Goal: Task Accomplishment & Management: Manage account settings

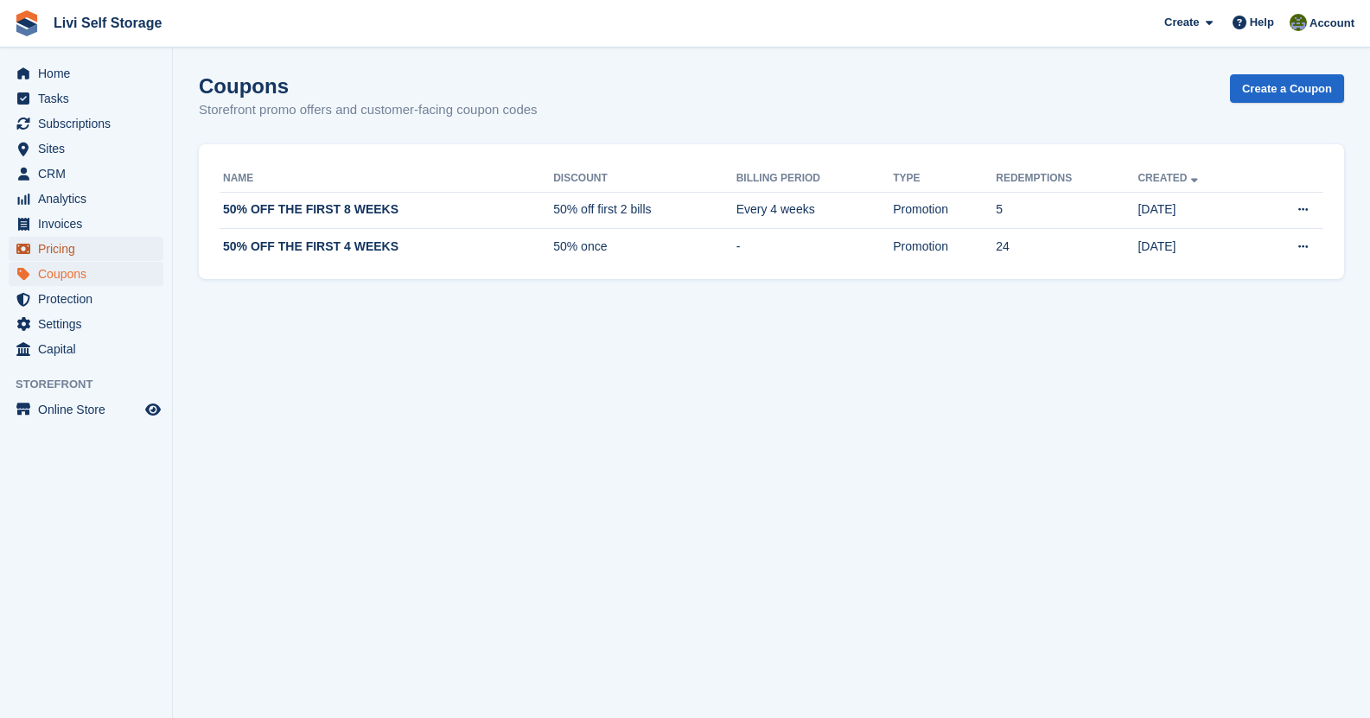
click at [80, 249] on span "Pricing" at bounding box center [90, 249] width 104 height 24
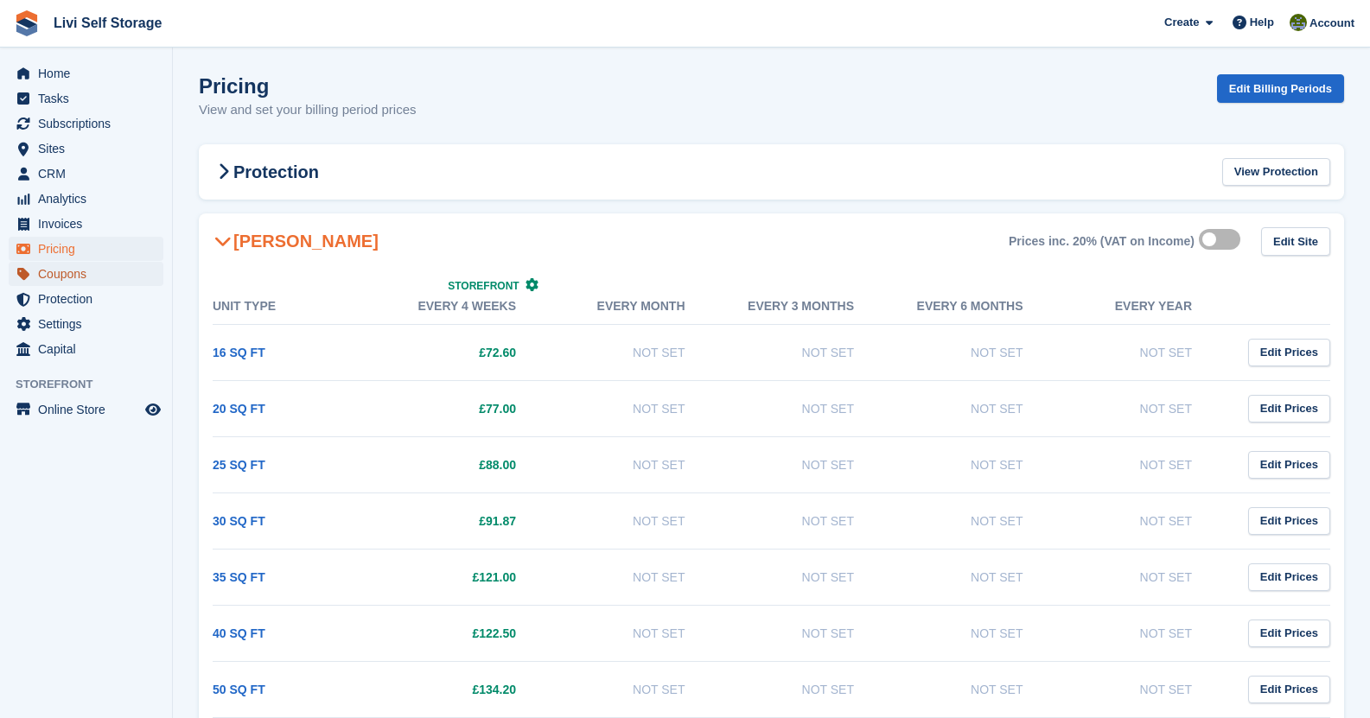
click at [80, 265] on span "Coupons" at bounding box center [90, 274] width 104 height 24
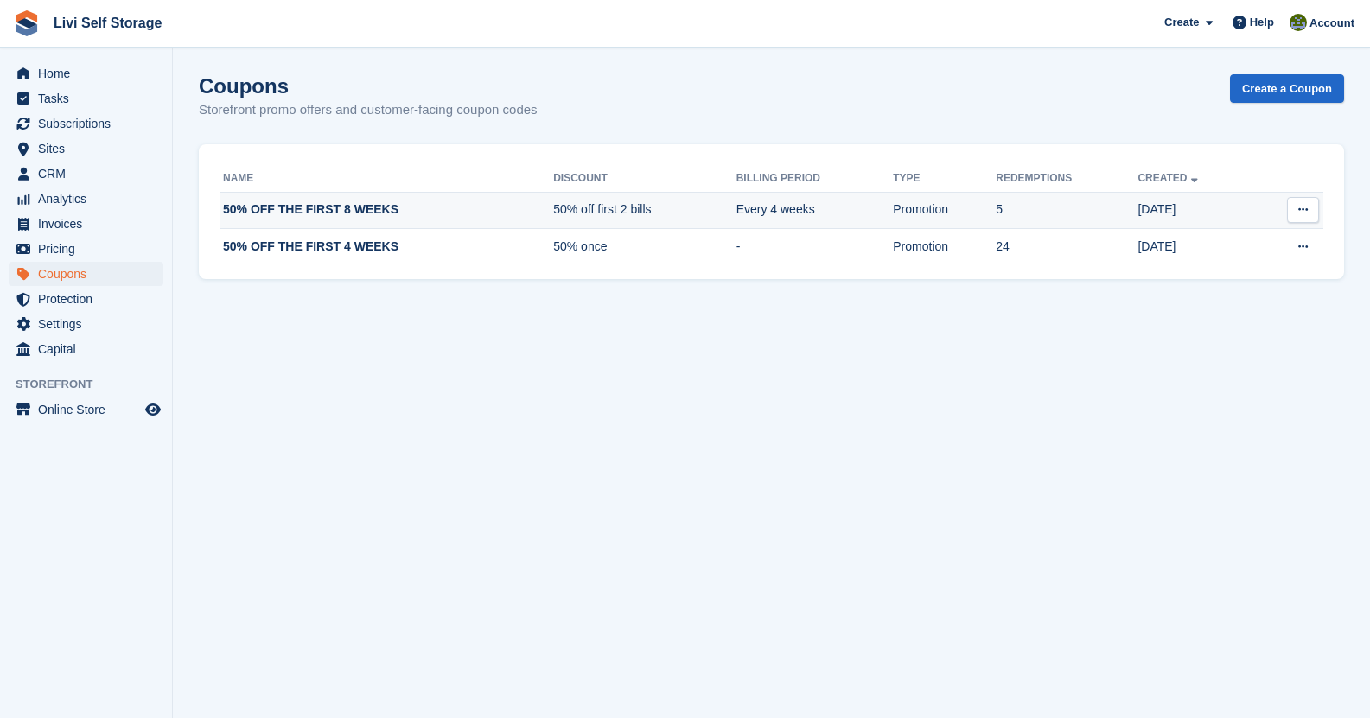
click at [1303, 210] on icon at bounding box center [1303, 209] width 10 height 11
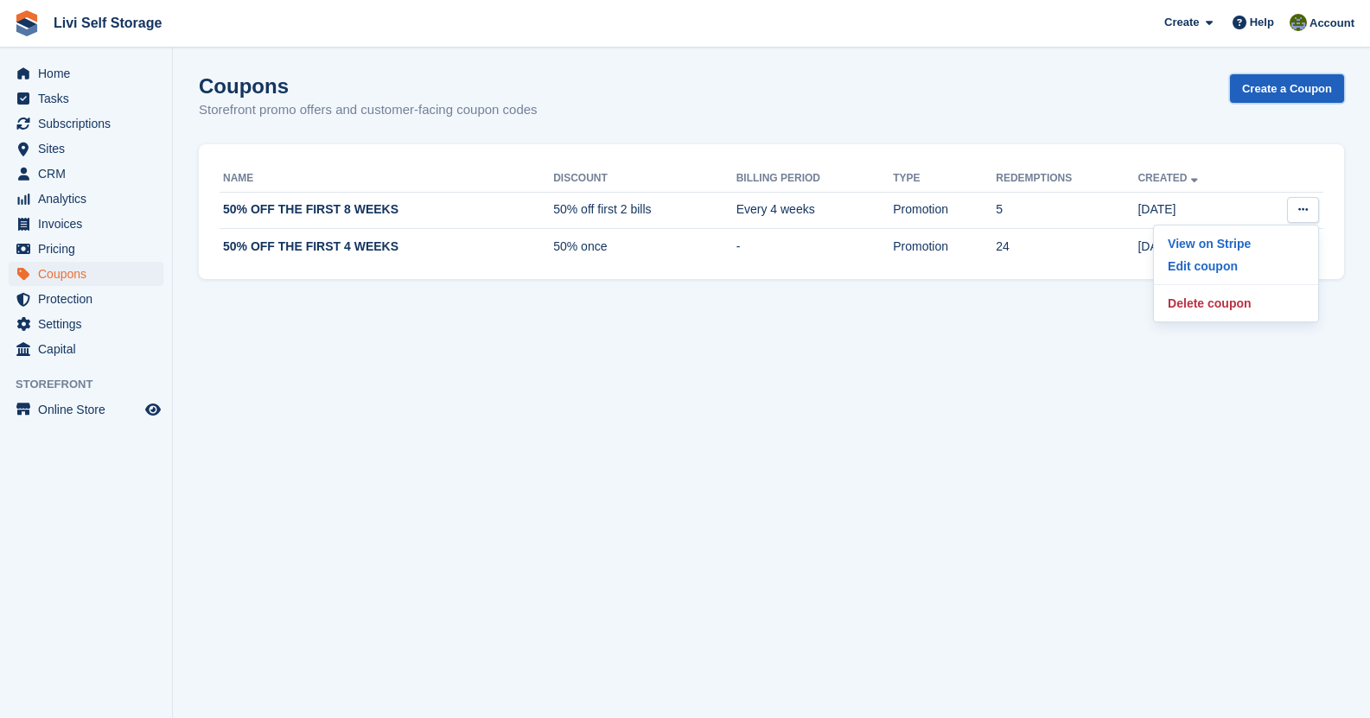
click at [1277, 81] on link "Create a Coupon" at bounding box center [1287, 88] width 114 height 29
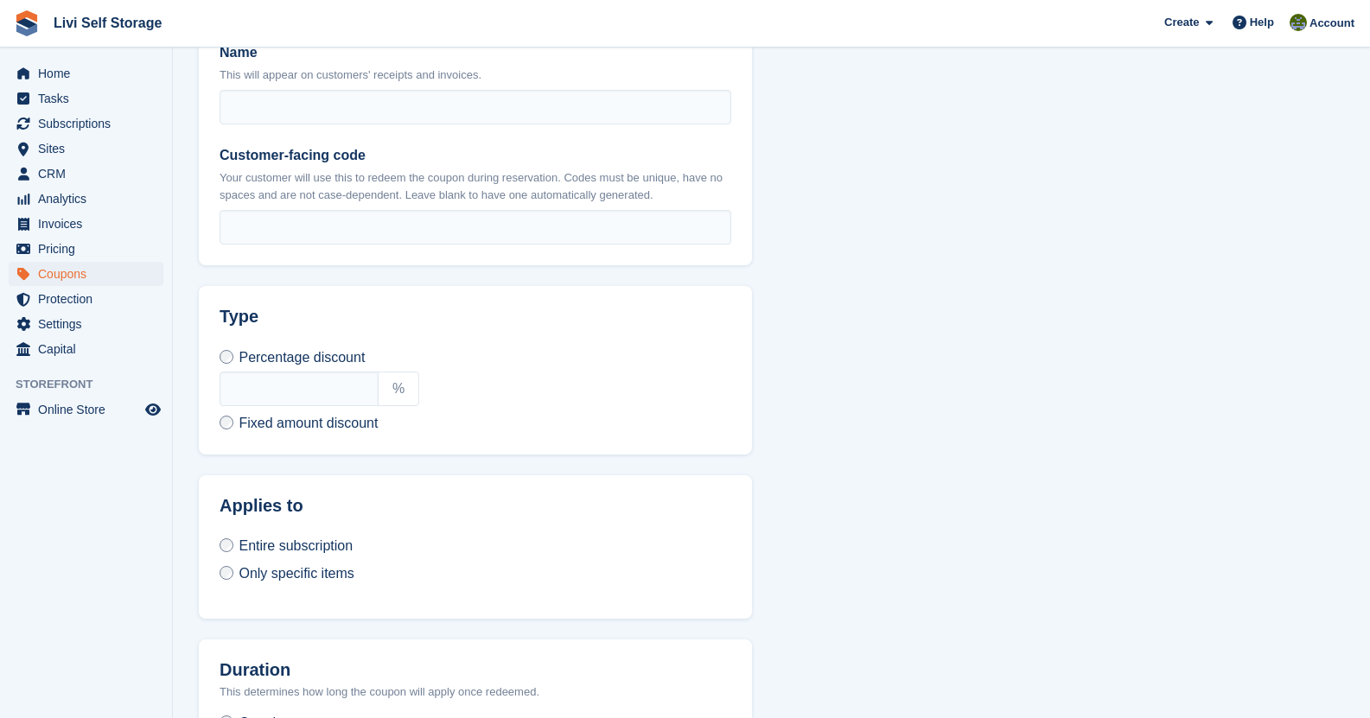
scroll to position [519, 0]
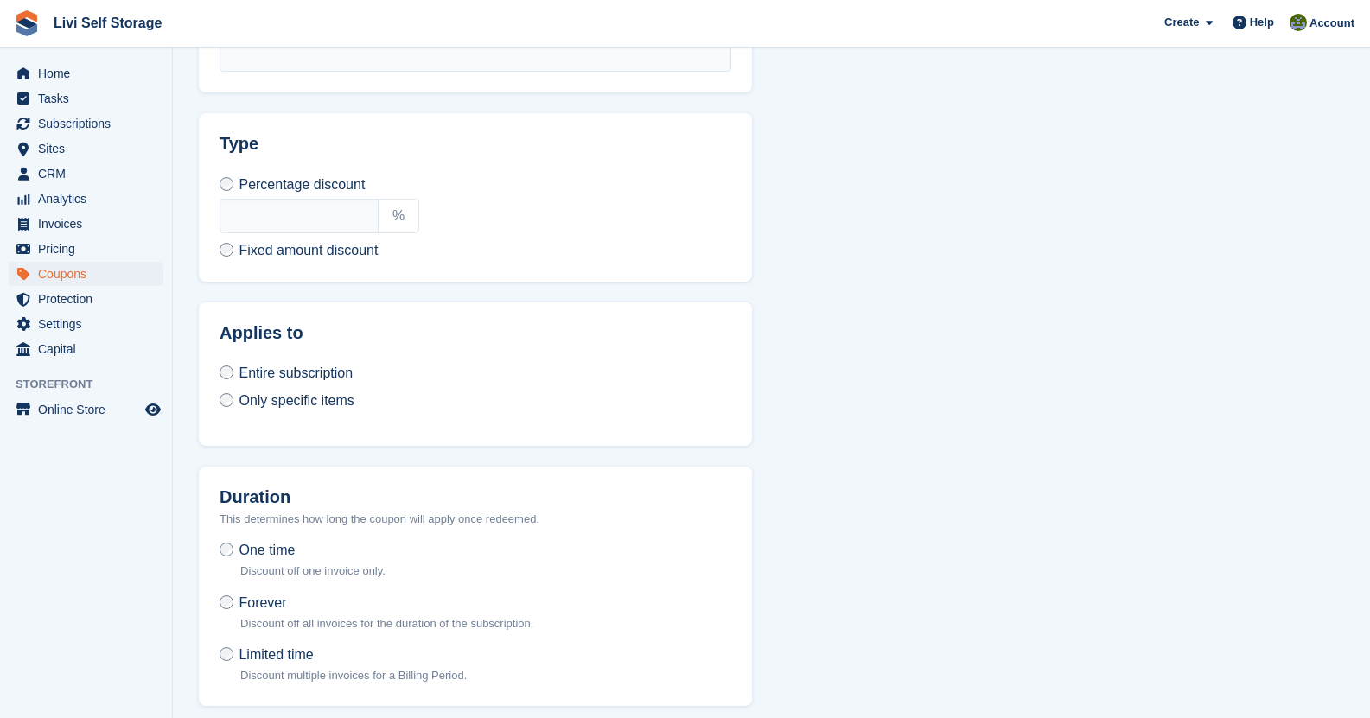
click at [256, 402] on span "Only specific items" at bounding box center [296, 400] width 115 height 15
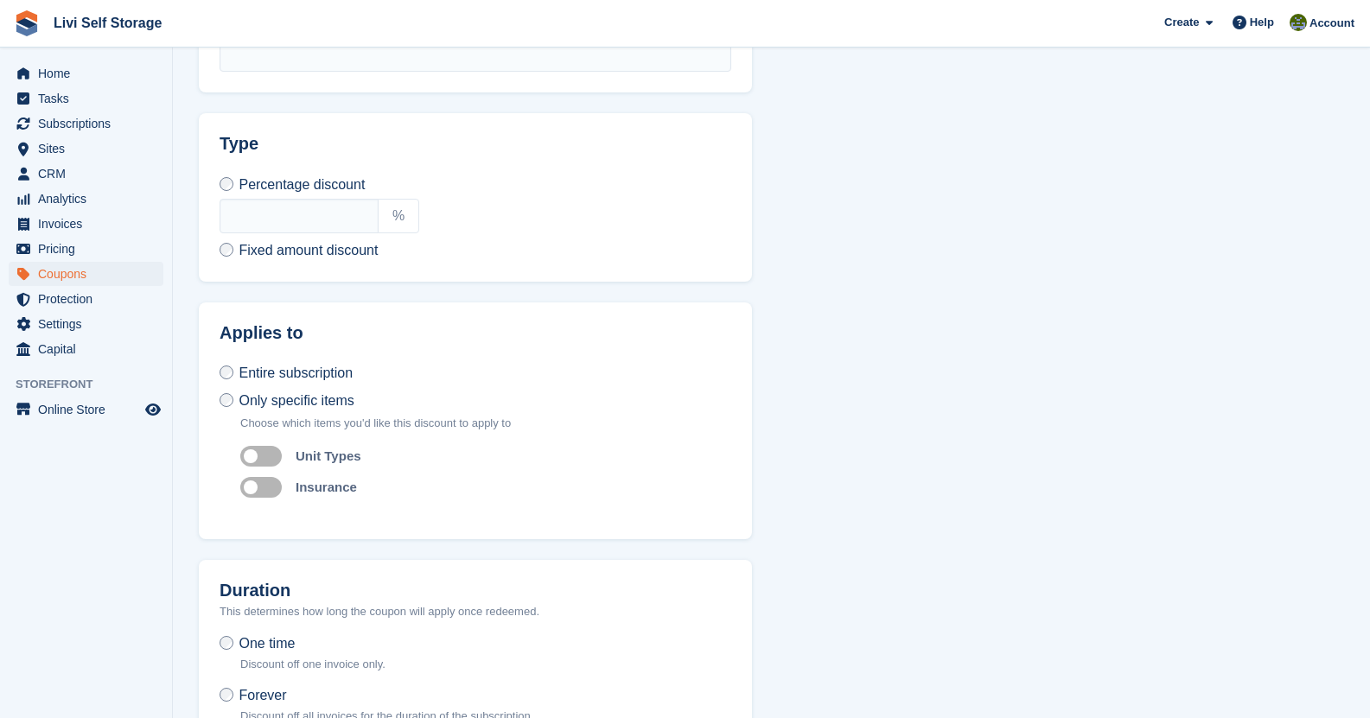
click at [261, 455] on label "Auto apply to unit types" at bounding box center [264, 456] width 48 height 3
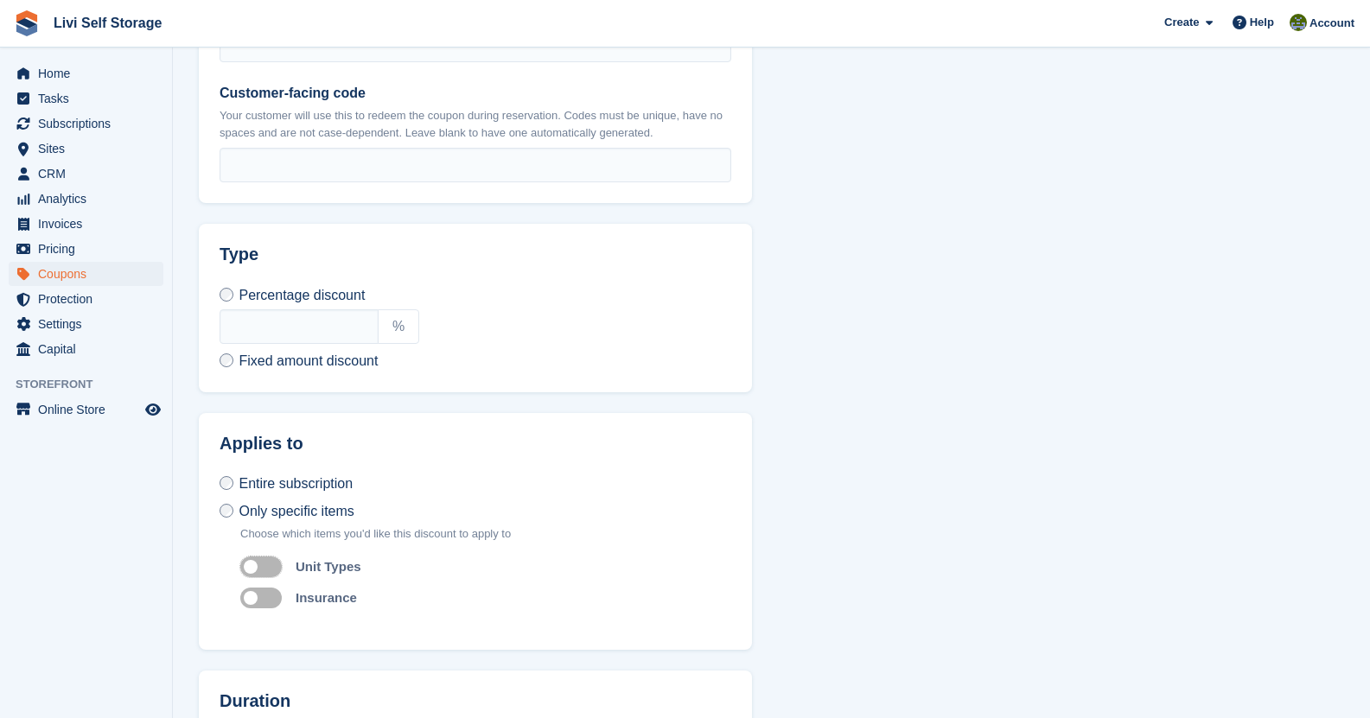
scroll to position [406, 0]
click at [261, 330] on input "text" at bounding box center [299, 328] width 159 height 35
type input "**"
click at [708, 341] on div "** %" at bounding box center [476, 328] width 512 height 35
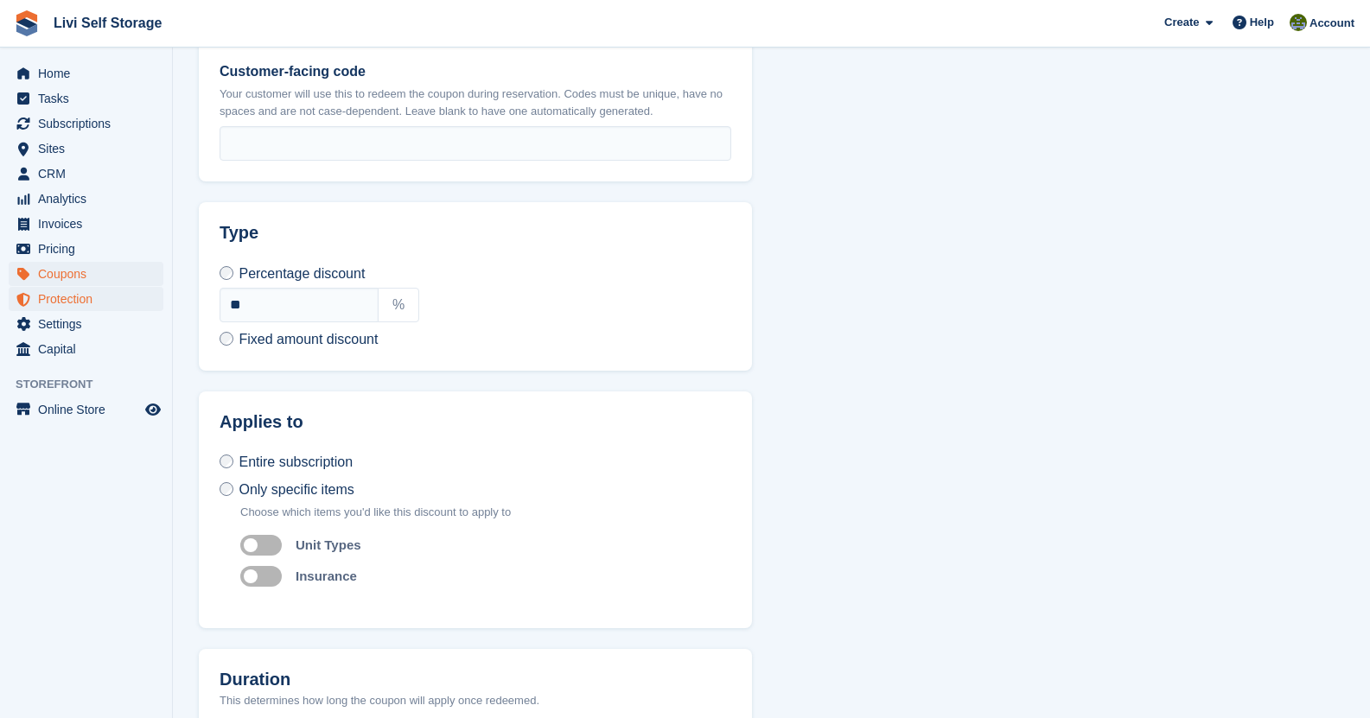
scroll to position [147, 0]
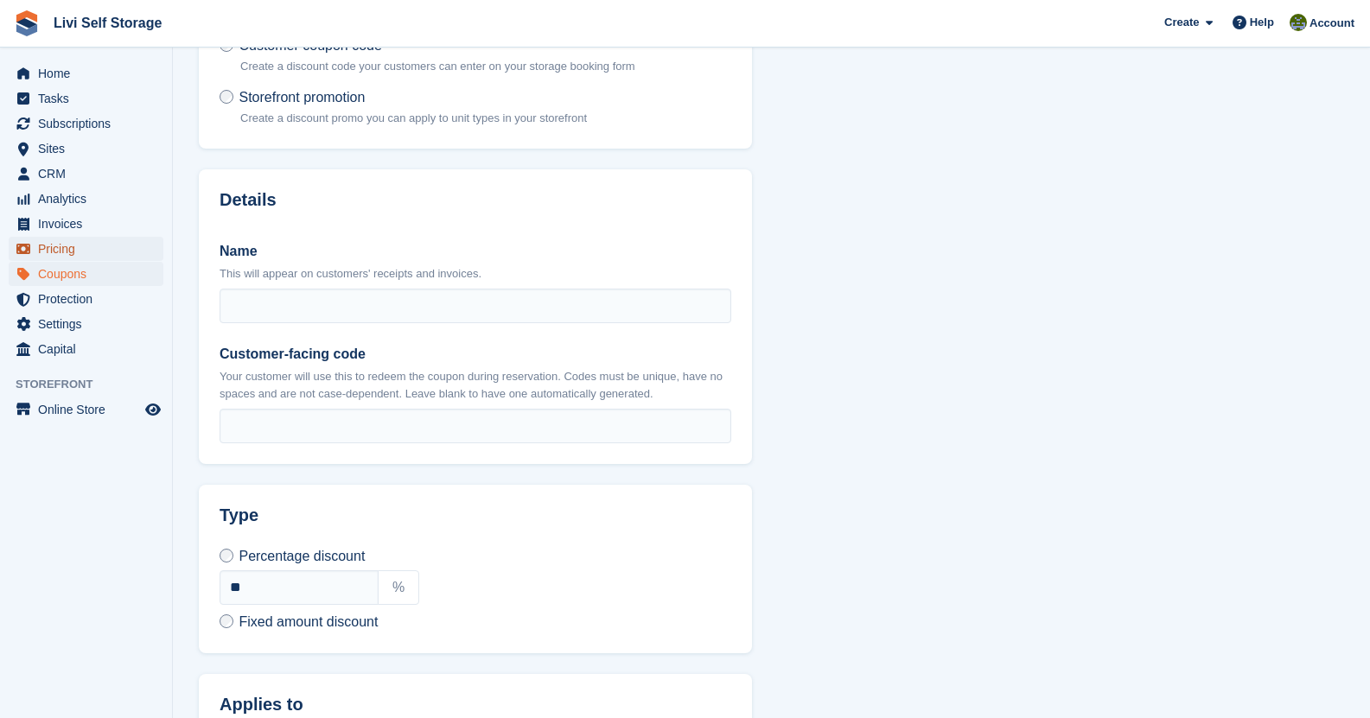
click at [54, 258] on span "Pricing" at bounding box center [90, 249] width 104 height 24
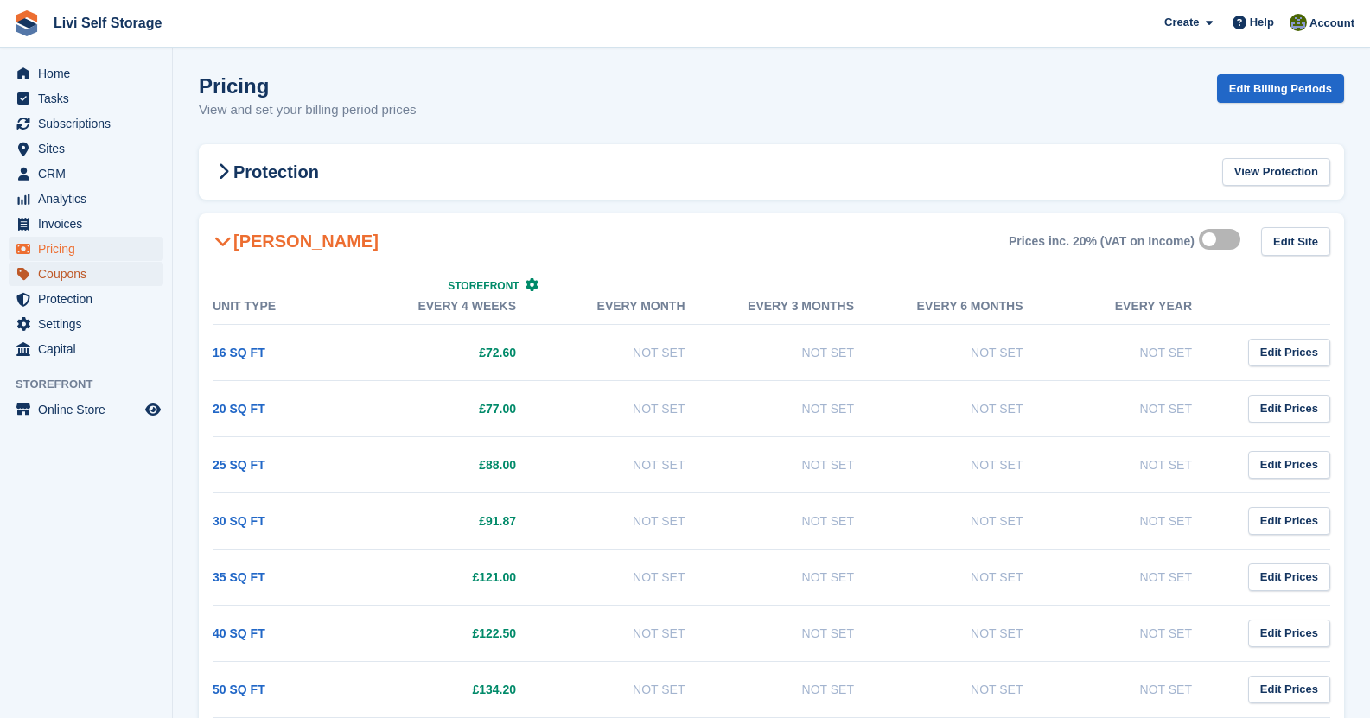
click at [72, 283] on span "Coupons" at bounding box center [90, 274] width 104 height 24
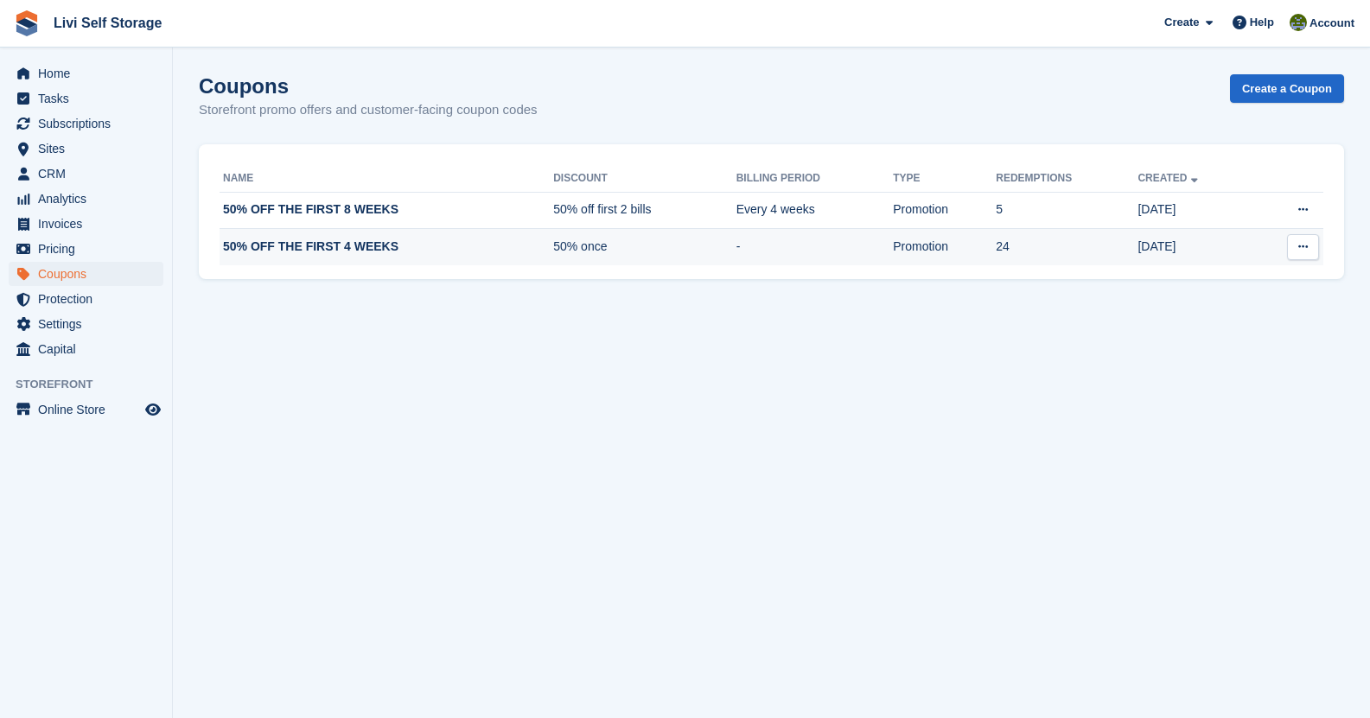
click at [1294, 250] on button at bounding box center [1303, 247] width 32 height 26
click at [1217, 306] on p "Edit coupon" at bounding box center [1236, 303] width 150 height 22
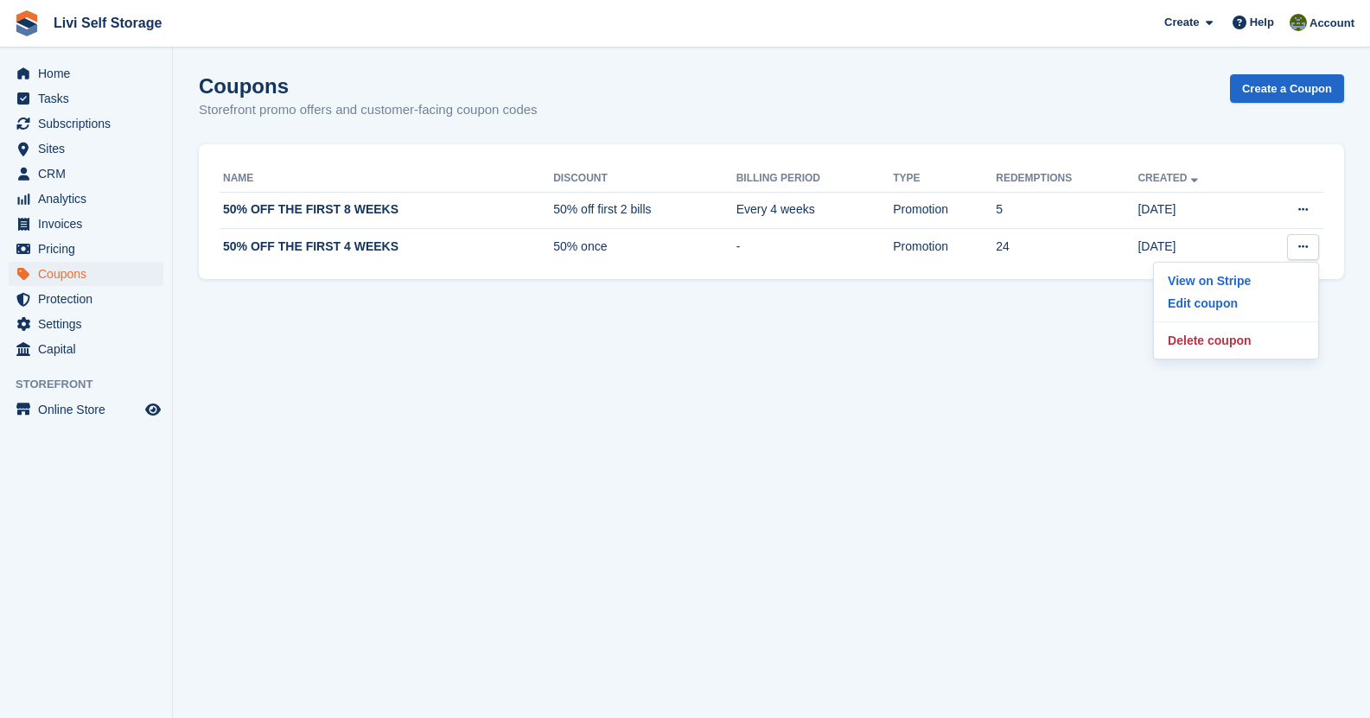
click at [840, 434] on section "Coupons Storefront promo offers and customer-facing coupon codes Create a Coupo…" at bounding box center [771, 359] width 1197 height 718
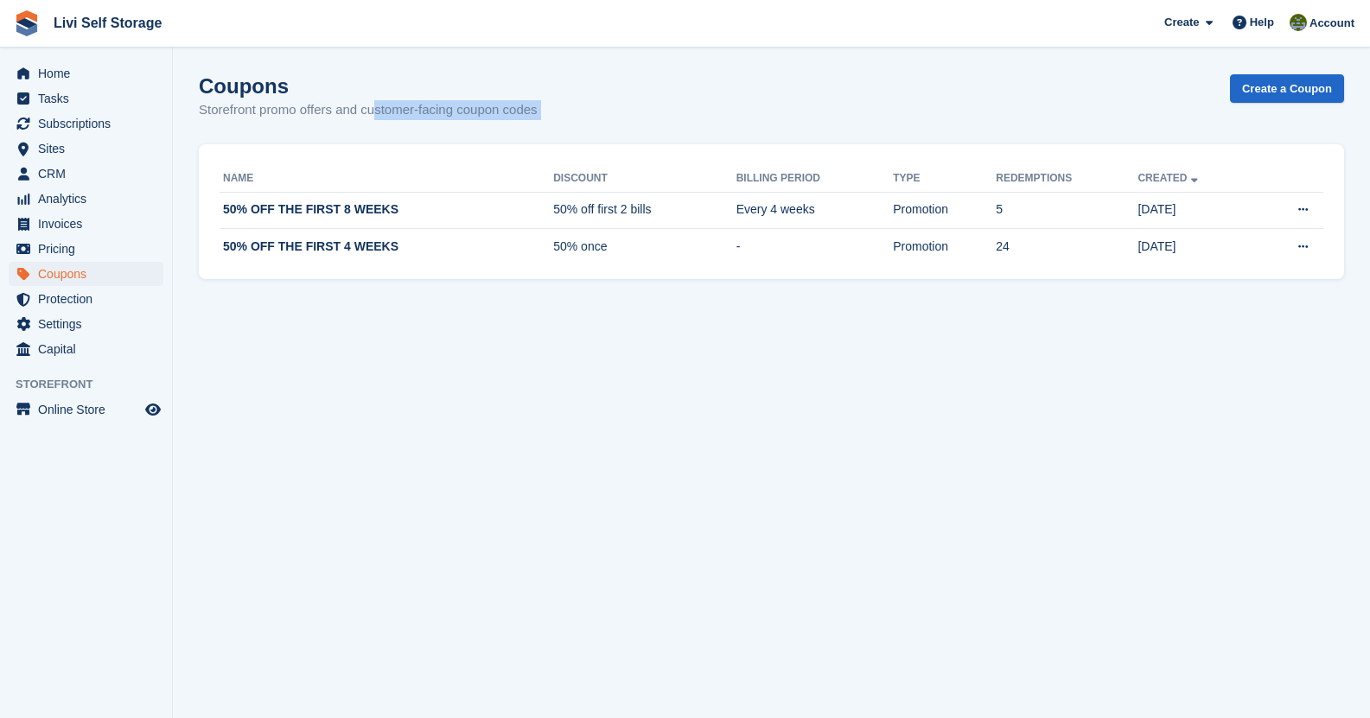
drag, startPoint x: 1138, startPoint y: 410, endPoint x: 330, endPoint y: 112, distance: 861.1
click at [331, 113] on section "Coupons Storefront promo offers and customer-facing coupon codes Create a Coupo…" at bounding box center [771, 359] width 1197 height 718
click at [177, 103] on section "Coupons Storefront promo offers and customer-facing coupon codes Create a Coupo…" at bounding box center [771, 359] width 1197 height 718
drag, startPoint x: 202, startPoint y: 80, endPoint x: 993, endPoint y: 510, distance: 900.0
click at [993, 510] on section "Coupons Storefront promo offers and customer-facing coupon codes Create a Coupo…" at bounding box center [771, 359] width 1197 height 718
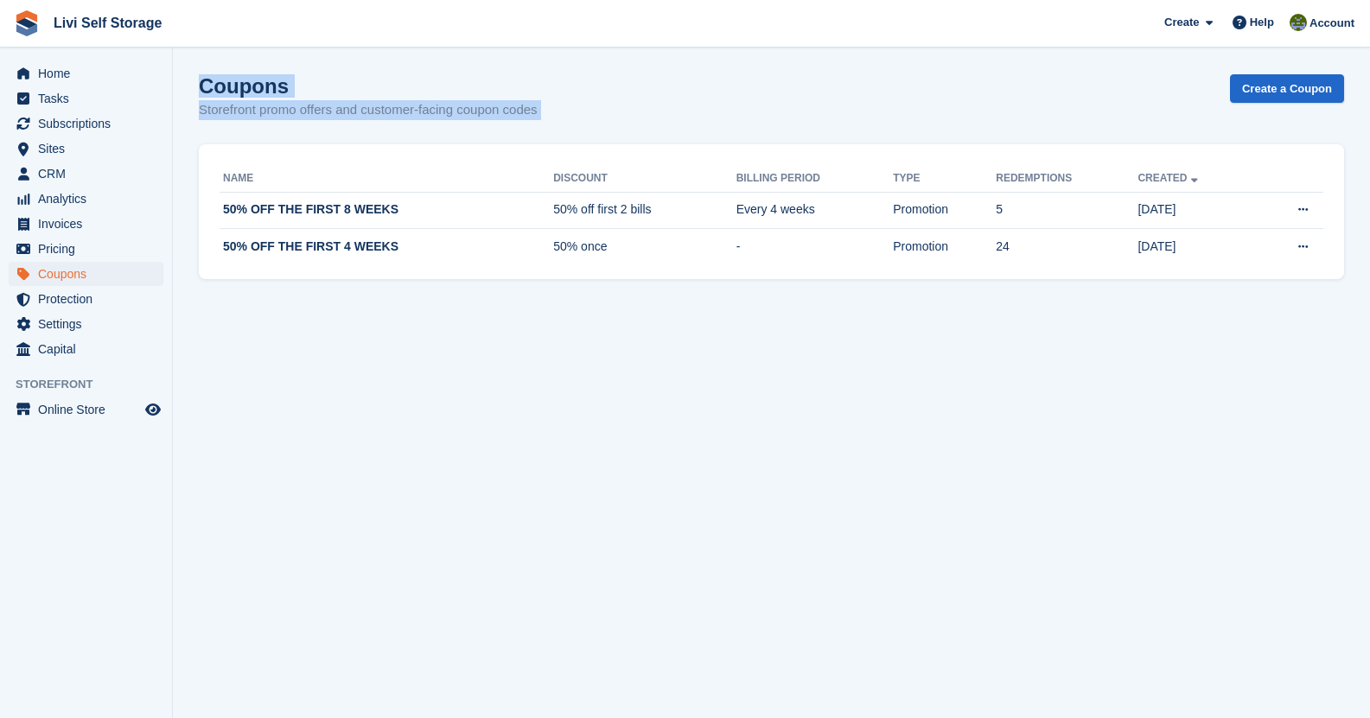
click at [993, 510] on section "Coupons Storefront promo offers and customer-facing coupon codes Create a Coupo…" at bounding box center [771, 359] width 1197 height 718
drag, startPoint x: 1075, startPoint y: 424, endPoint x: 484, endPoint y: 51, distance: 698.8
click at [484, 51] on section "Coupons Storefront promo offers and customer-facing coupon codes Create a Coupo…" at bounding box center [771, 359] width 1197 height 718
click at [540, 99] on div "Coupons Storefront promo offers and customer-facing coupon codes Create a Coupon" at bounding box center [771, 107] width 1145 height 67
click at [646, 118] on div "Coupons Storefront promo offers and customer-facing coupon codes Create a Coupon" at bounding box center [771, 107] width 1145 height 67
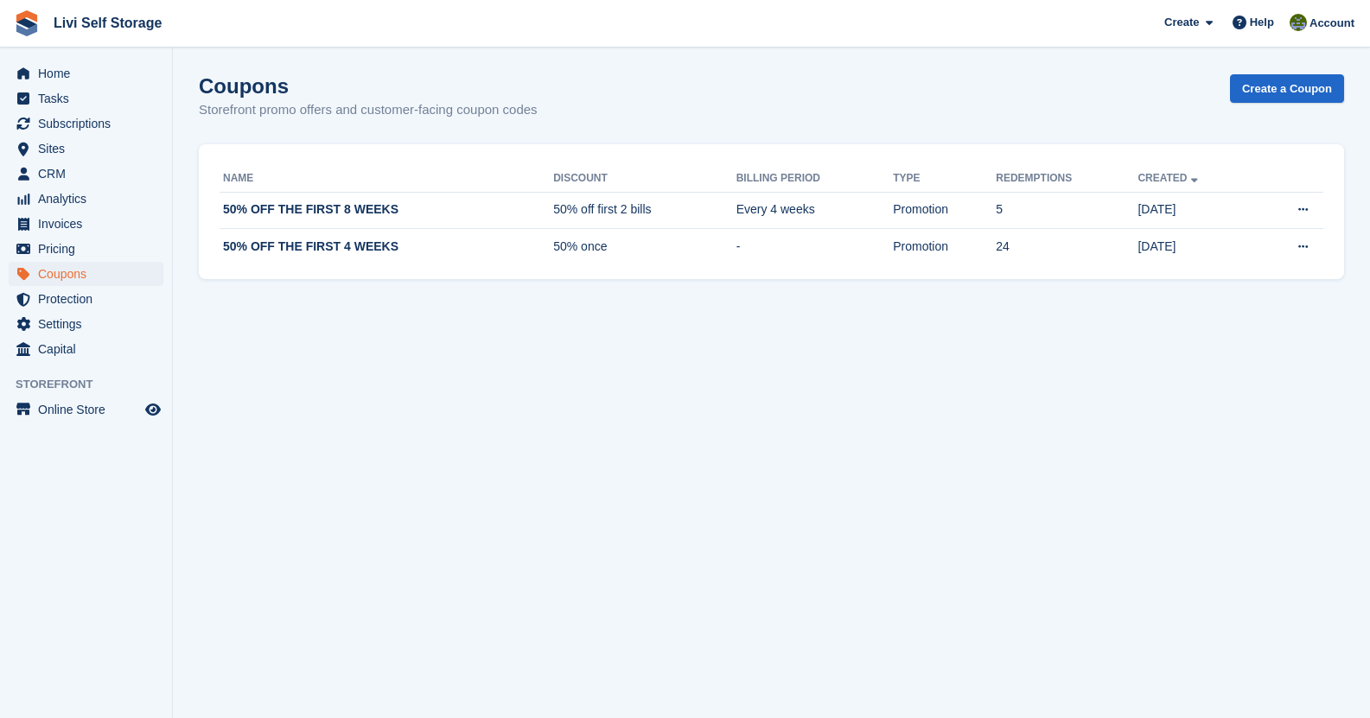
click at [608, 353] on section "Coupons Storefront promo offers and customer-facing coupon codes Create a Coupo…" at bounding box center [771, 359] width 1197 height 718
click at [561, 109] on div "Coupons Storefront promo offers and customer-facing coupon codes Create a Coupon" at bounding box center [771, 107] width 1145 height 67
click at [728, 124] on div "Coupons Storefront promo offers and customer-facing coupon codes Create a Coupon" at bounding box center [771, 107] width 1145 height 67
click at [519, 123] on div "Coupons Storefront promo offers and customer-facing coupon codes Create a Coupon" at bounding box center [771, 107] width 1145 height 67
click at [519, 122] on div "Coupons Storefront promo offers and customer-facing coupon codes Create a Coupon" at bounding box center [771, 107] width 1145 height 67
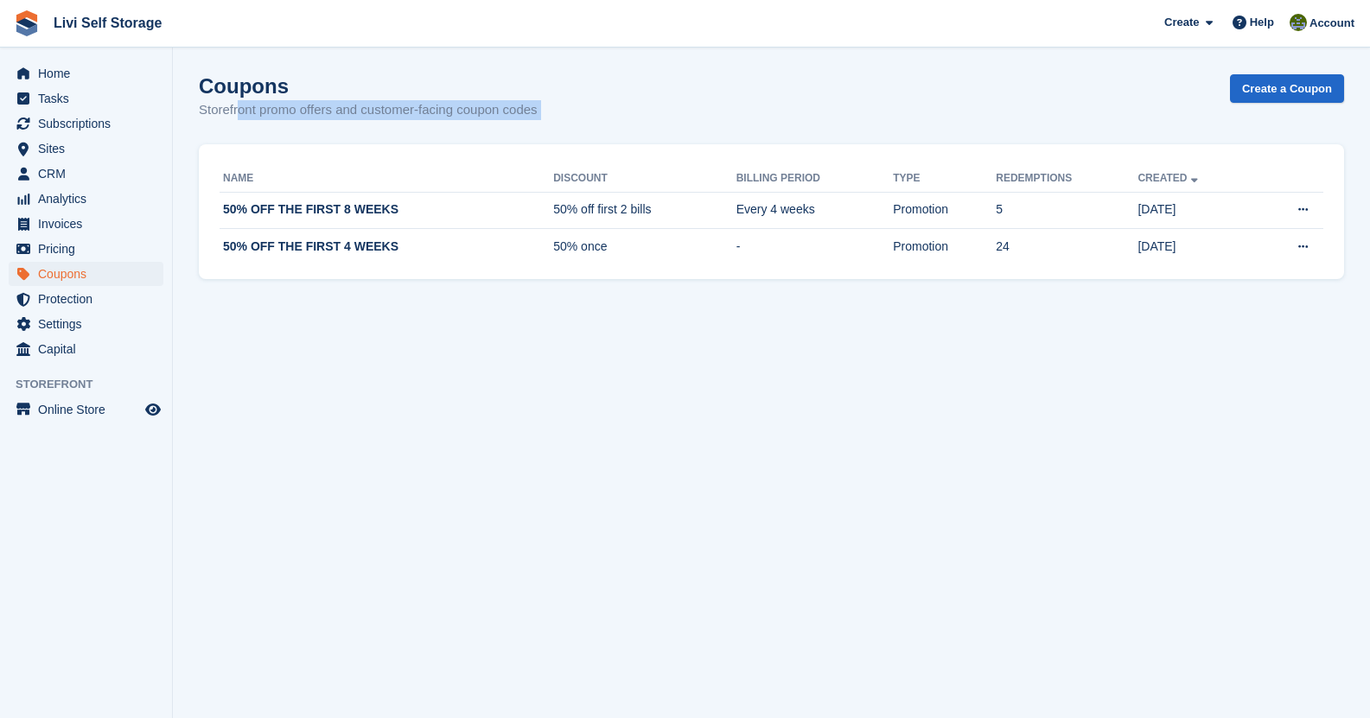
click at [519, 122] on div "Coupons Storefront promo offers and customer-facing coupon codes Create a Coupon" at bounding box center [771, 107] width 1145 height 67
click at [548, 105] on div "Coupons Storefront promo offers and customer-facing coupon codes Create a Coupon" at bounding box center [771, 107] width 1145 height 67
click at [512, 105] on p "Storefront promo offers and customer-facing coupon codes" at bounding box center [368, 110] width 339 height 20
click at [581, 115] on div "Coupons Storefront promo offers and customer-facing coupon codes Create a Coupon" at bounding box center [771, 107] width 1145 height 67
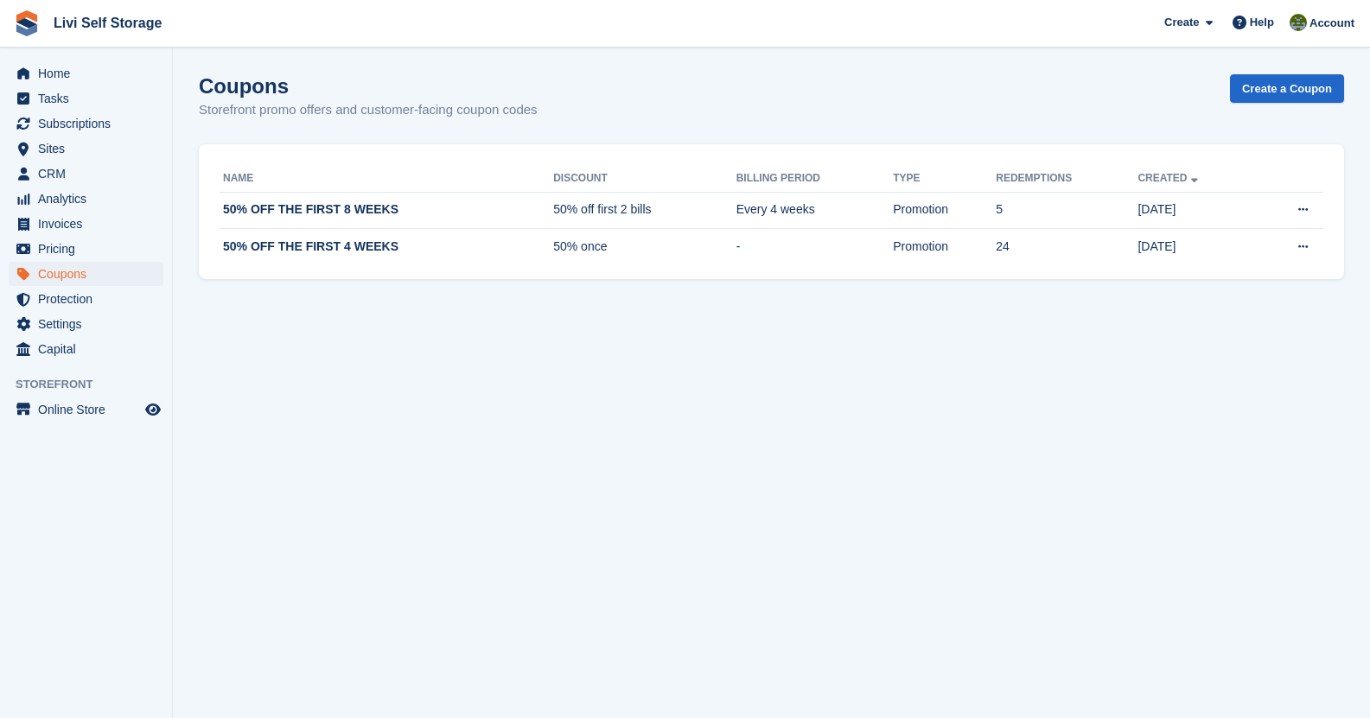
click at [513, 112] on p "Storefront promo offers and customer-facing coupon codes" at bounding box center [368, 110] width 339 height 20
click at [1292, 87] on link "Create a Coupon" at bounding box center [1287, 88] width 114 height 29
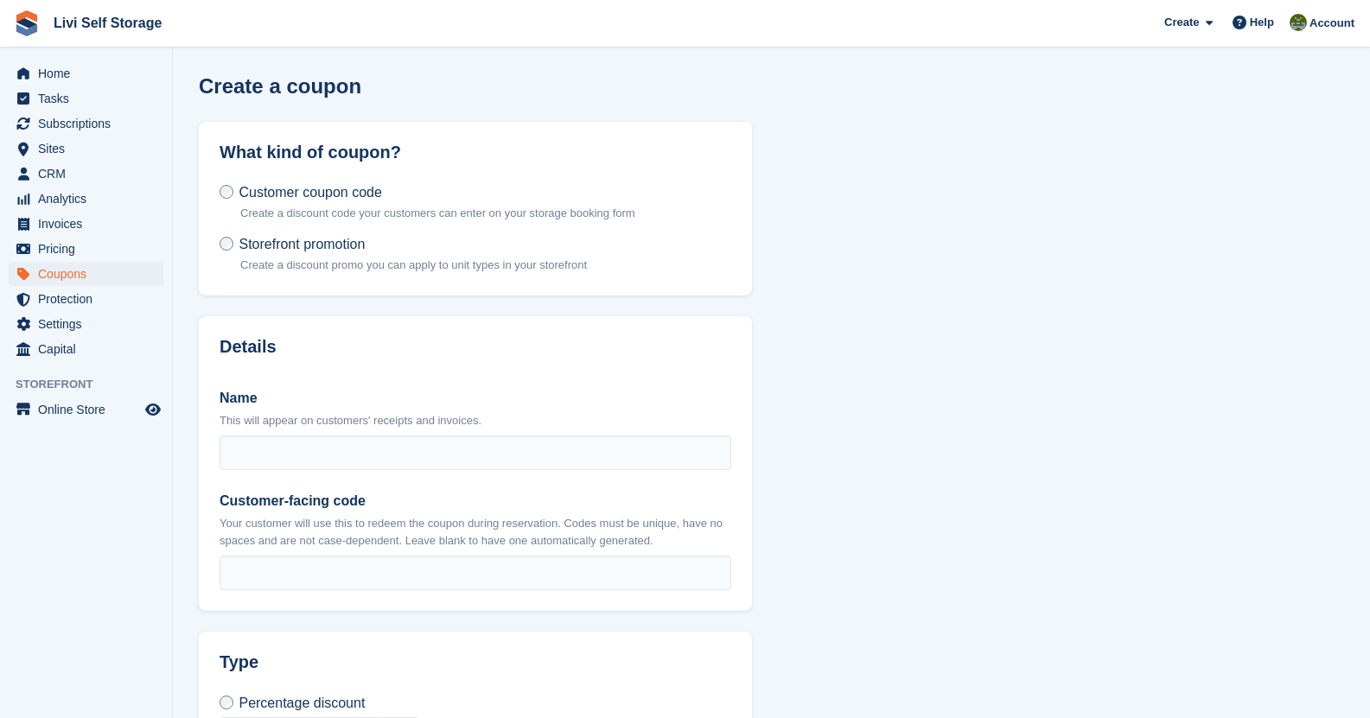
click at [309, 240] on span "Storefront promotion" at bounding box center [302, 244] width 126 height 15
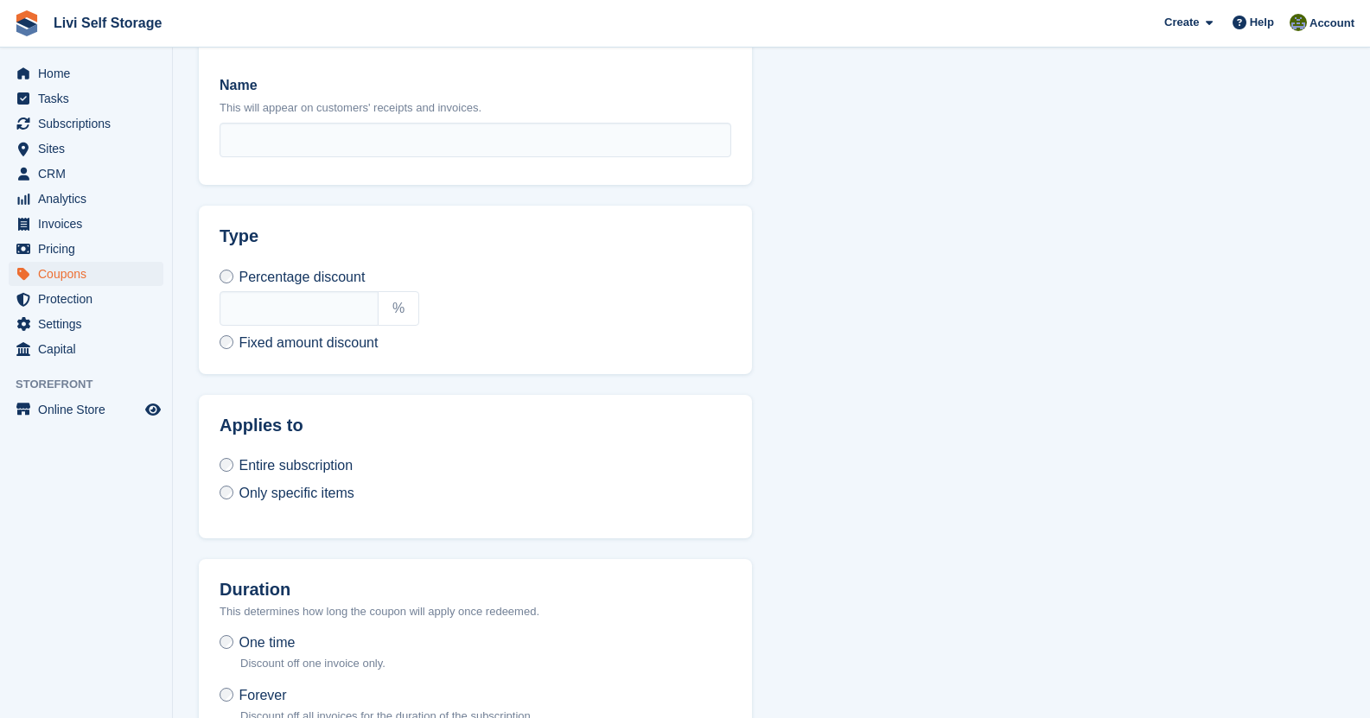
scroll to position [346, 0]
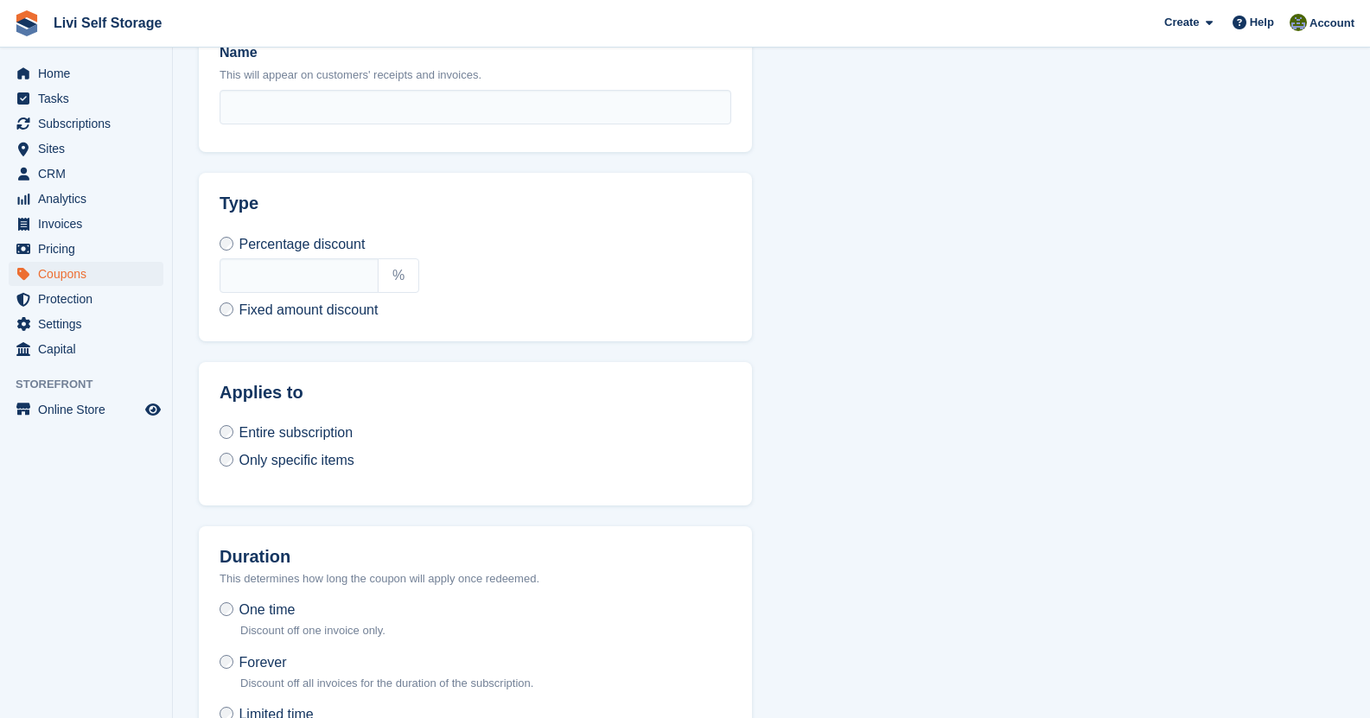
click at [328, 456] on span "Only specific items" at bounding box center [296, 460] width 115 height 15
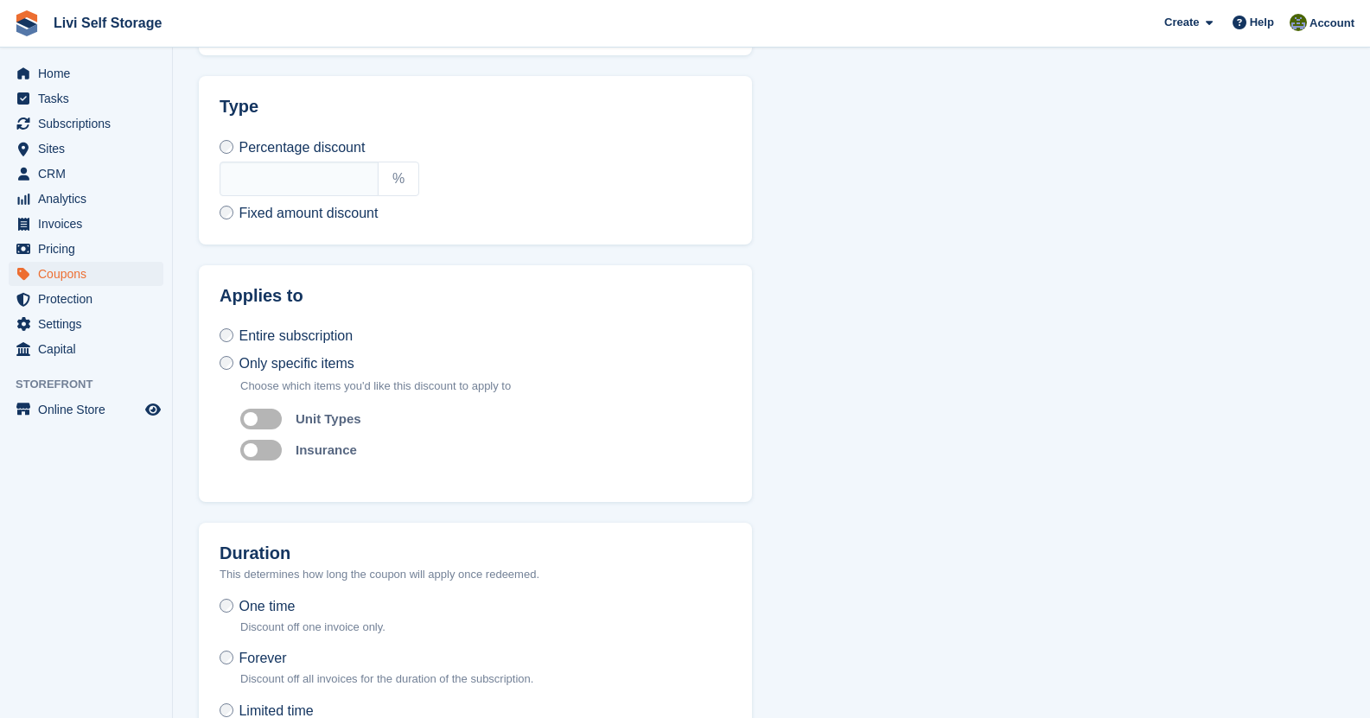
scroll to position [576, 0]
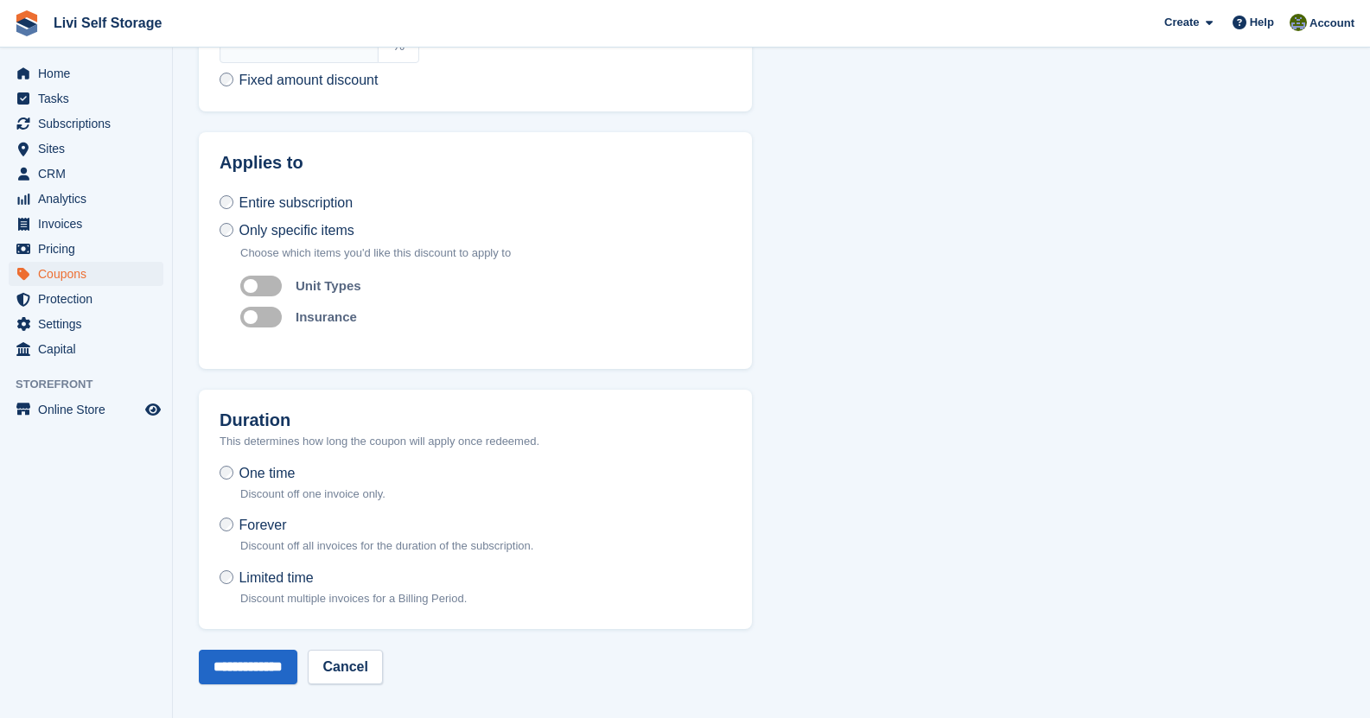
click at [264, 284] on label "Auto apply to unit types" at bounding box center [264, 285] width 48 height 3
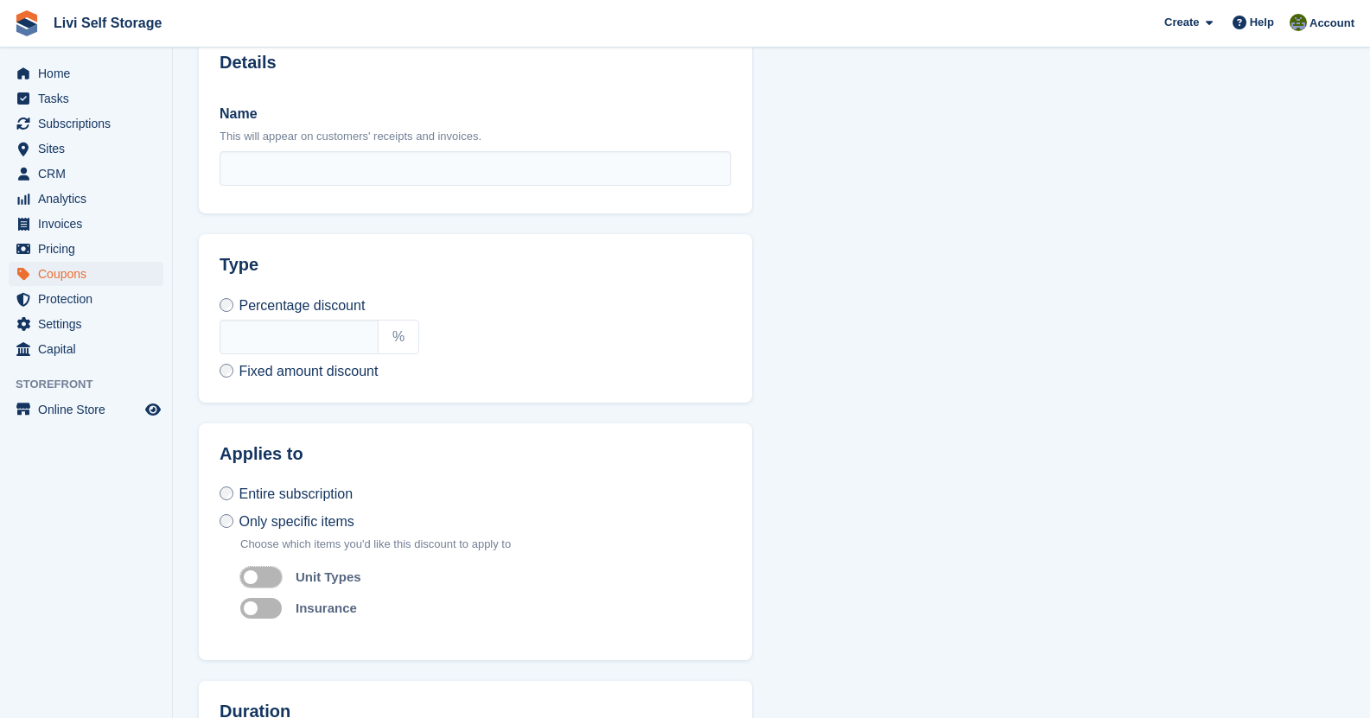
scroll to position [230, 0]
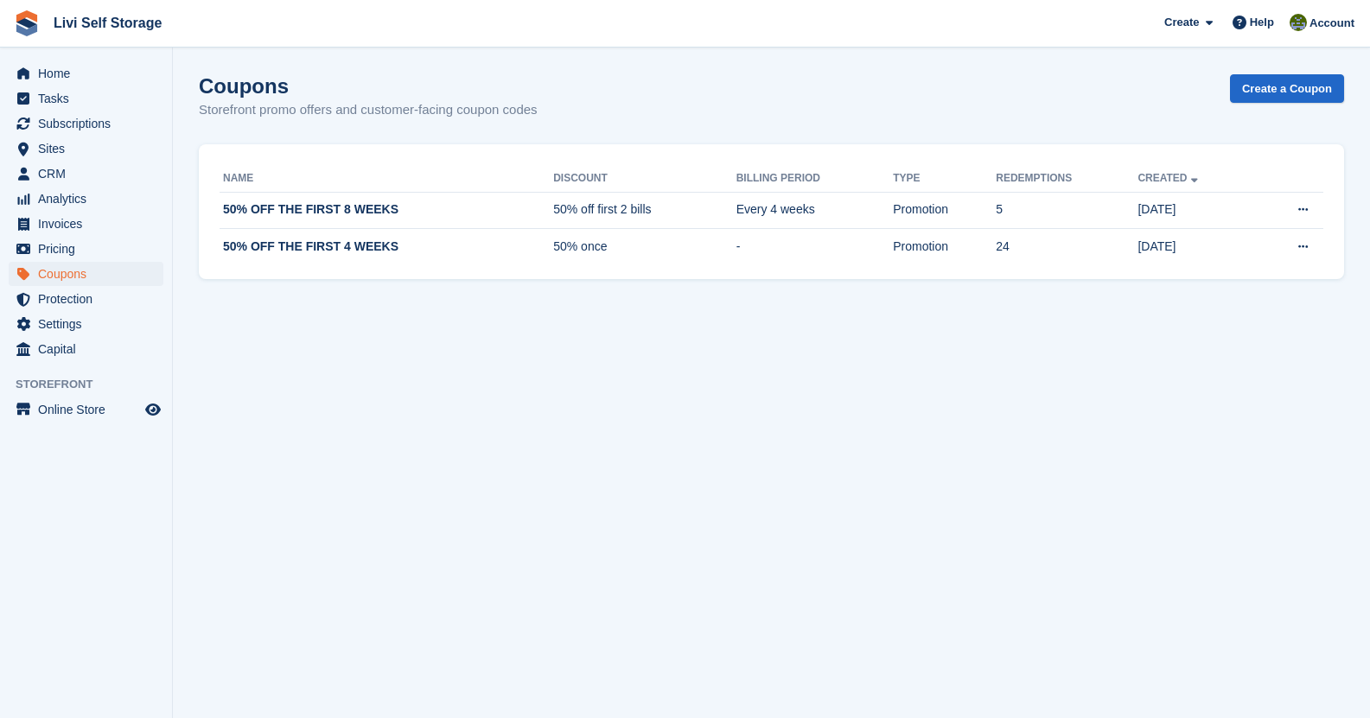
click at [660, 368] on section "Coupons Storefront promo offers and customer-facing coupon codes Create a Coupo…" at bounding box center [771, 359] width 1197 height 718
drag, startPoint x: 1207, startPoint y: 322, endPoint x: 483, endPoint y: 89, distance: 760.7
click at [483, 89] on section "Coupons Storefront promo offers and customer-facing coupon codes Create a Coupo…" at bounding box center [771, 359] width 1197 height 718
click at [858, 120] on div "Coupons Storefront promo offers and customer-facing coupon codes Create a Coupon" at bounding box center [771, 107] width 1145 height 67
drag, startPoint x: 950, startPoint y: 208, endPoint x: 1219, endPoint y: 385, distance: 321.9
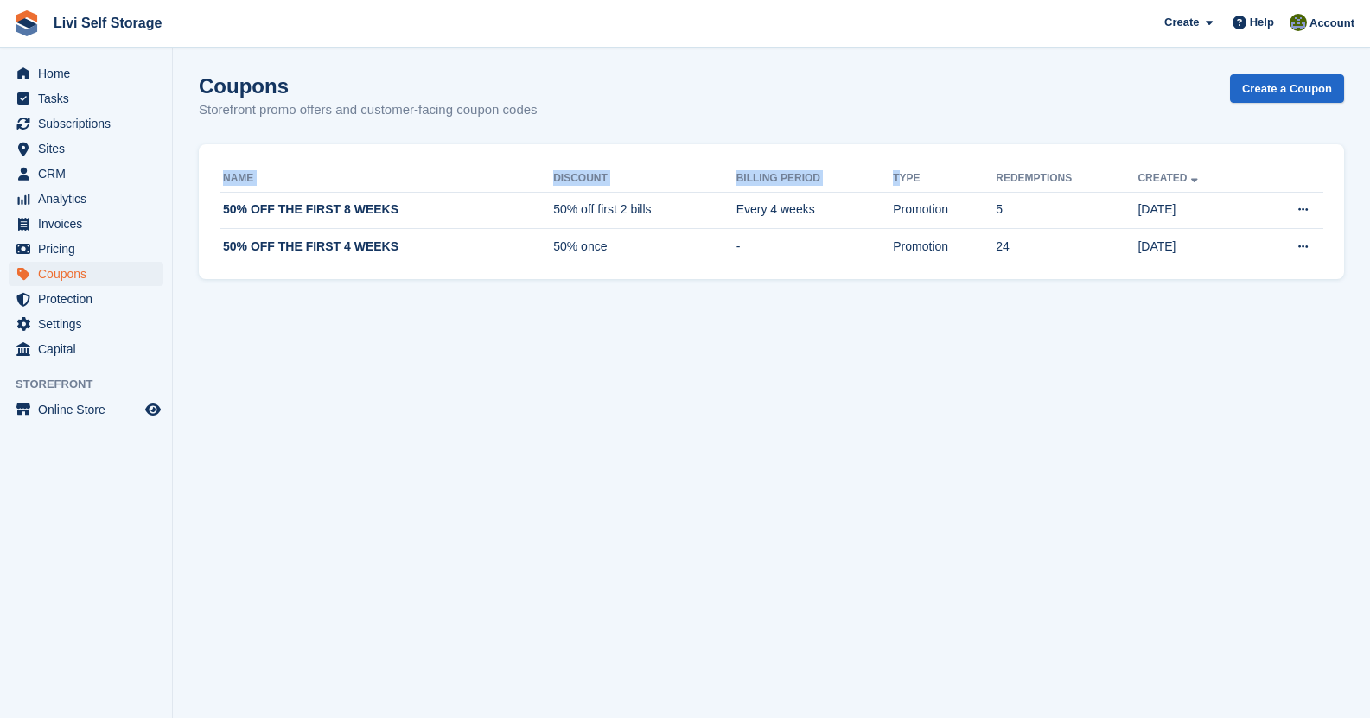
click at [1219, 385] on section "Coupons Storefront promo offers and customer-facing coupon codes Create a Coupo…" at bounding box center [771, 359] width 1197 height 718
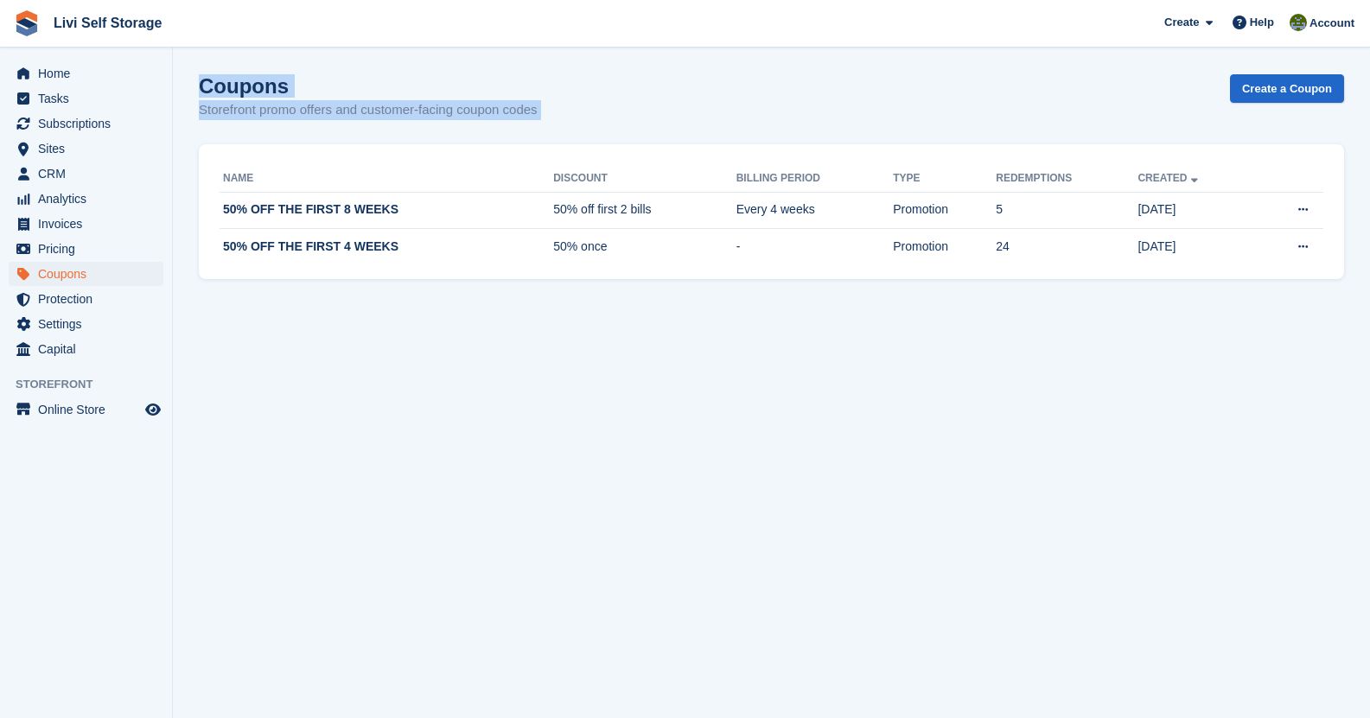
drag, startPoint x: 1197, startPoint y: 322, endPoint x: 189, endPoint y: 92, distance: 1033.7
click at [189, 92] on section "Coupons Storefront promo offers and customer-facing coupon codes Create a Coupo…" at bounding box center [771, 359] width 1197 height 718
click at [192, 90] on section "Coupons Storefront promo offers and customer-facing coupon codes Create a Coupo…" at bounding box center [771, 359] width 1197 height 718
click at [202, 83] on h1 "Coupons" at bounding box center [368, 85] width 339 height 23
click at [199, 82] on h1 "Coupons" at bounding box center [368, 85] width 339 height 23
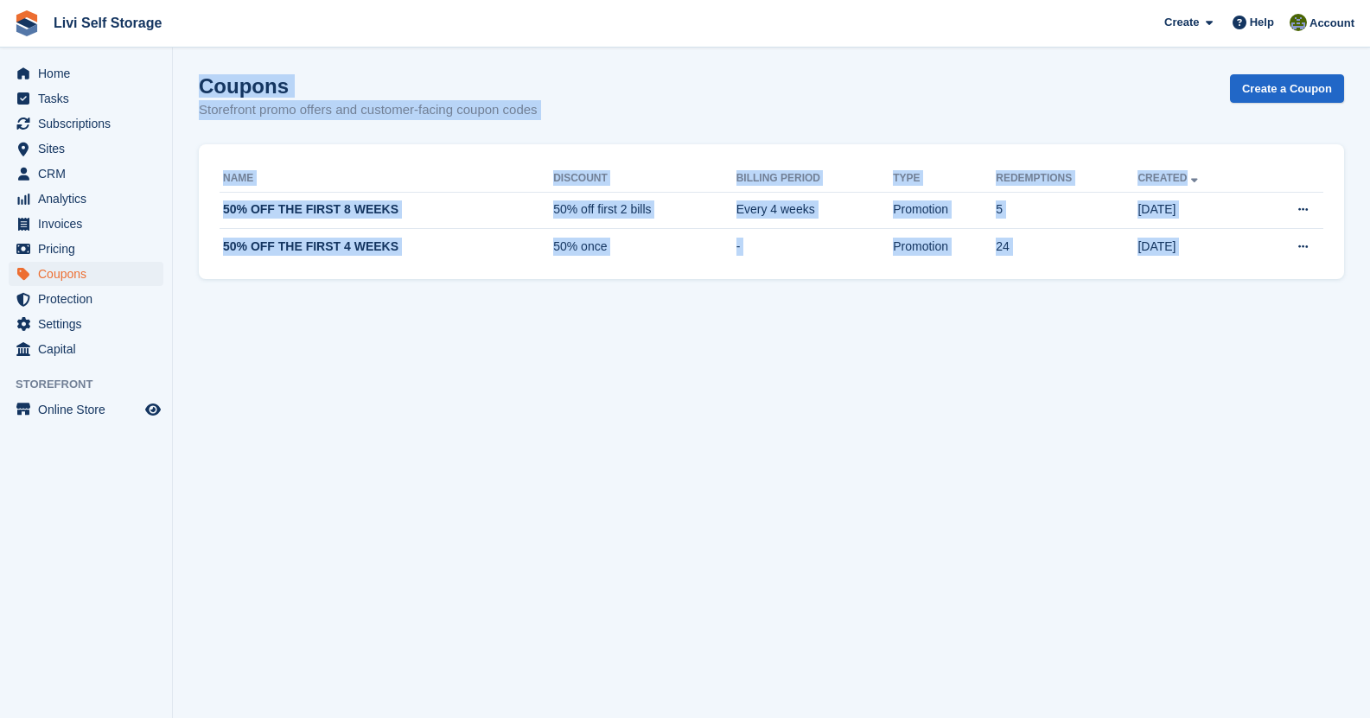
drag, startPoint x: 199, startPoint y: 82, endPoint x: 1255, endPoint y: 385, distance: 1098.9
click at [1255, 385] on section "Coupons Storefront promo offers and customer-facing coupon codes Create a Coupo…" at bounding box center [771, 359] width 1197 height 718
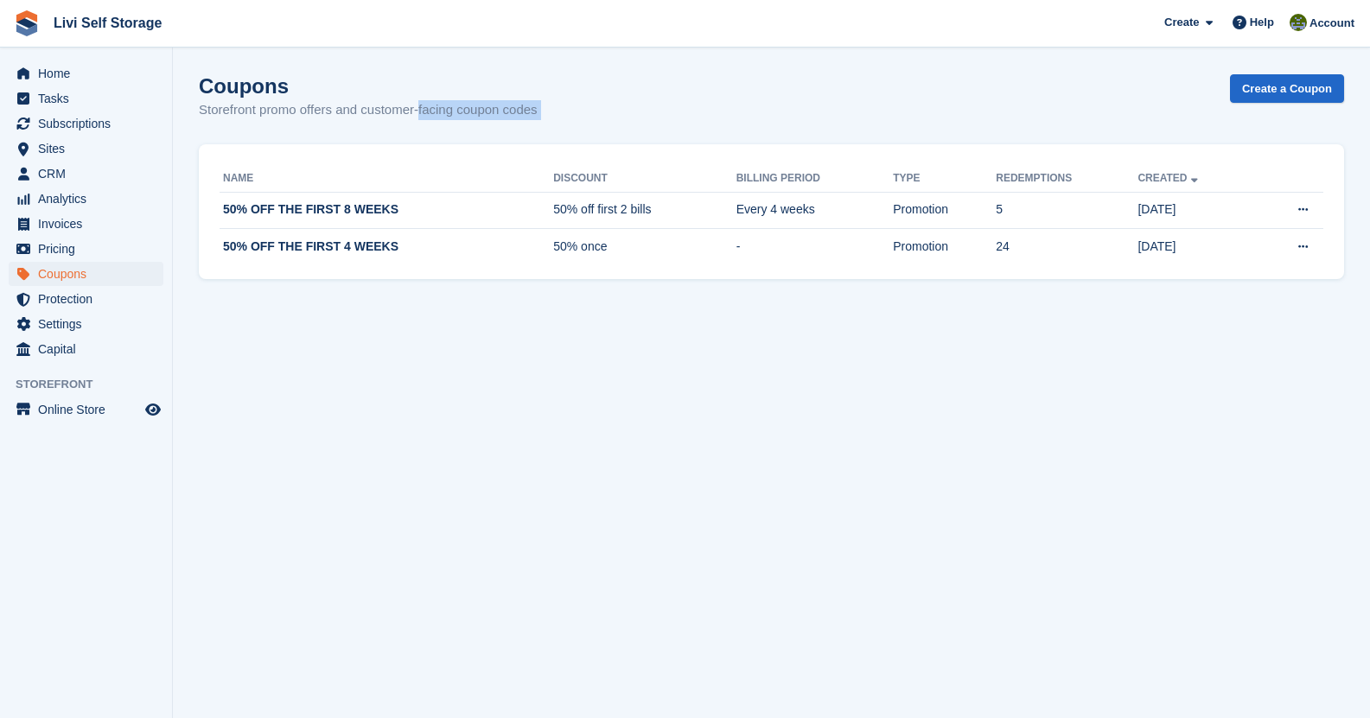
drag, startPoint x: 1255, startPoint y: 385, endPoint x: 378, endPoint y: 131, distance: 913.3
click at [378, 131] on section "Coupons Storefront promo offers and customer-facing coupon codes Create a Coupo…" at bounding box center [771, 359] width 1197 height 718
drag, startPoint x: 254, startPoint y: 113, endPoint x: 214, endPoint y: 96, distance: 43.4
click at [254, 112] on p "Storefront promo offers and customer-facing coupon codes" at bounding box center [368, 110] width 339 height 20
drag, startPoint x: 195, startPoint y: 86, endPoint x: 1151, endPoint y: 407, distance: 1008.5
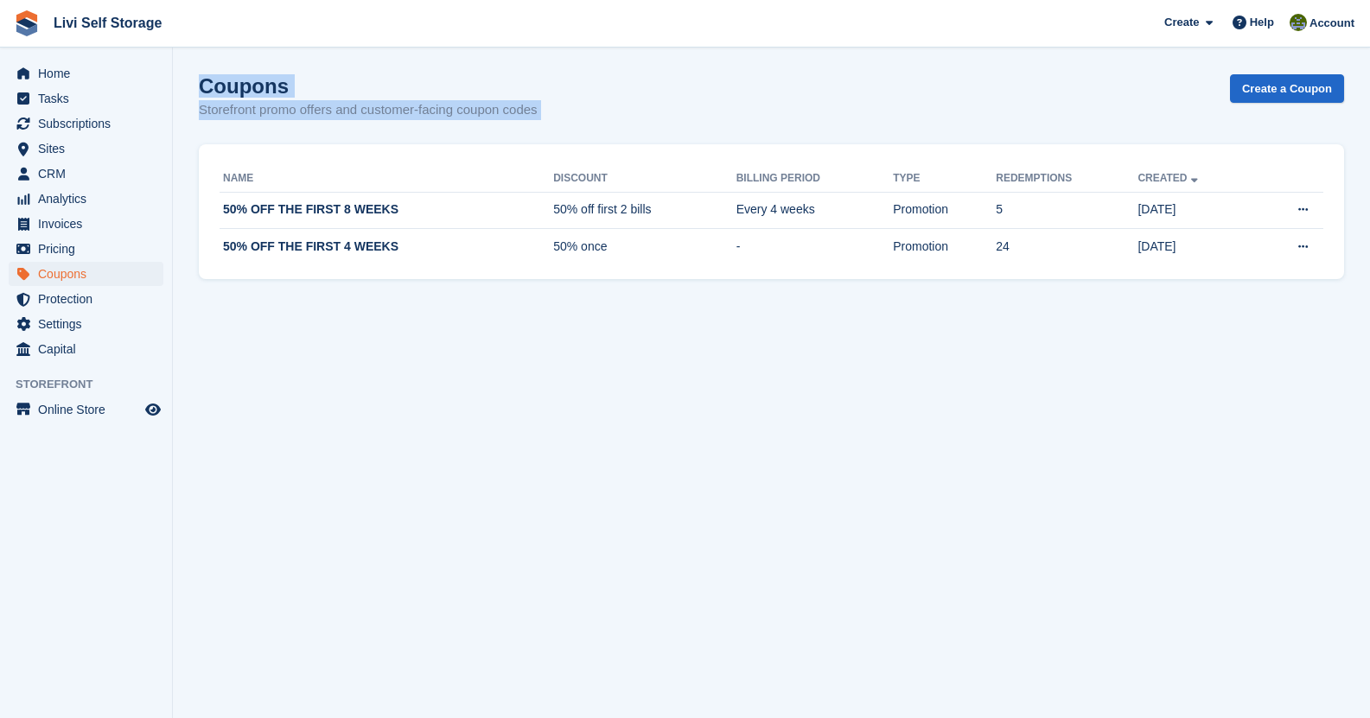
click at [1151, 407] on section "Coupons Storefront promo offers and customer-facing coupon codes Create a Coupo…" at bounding box center [771, 359] width 1197 height 718
drag, startPoint x: 1304, startPoint y: 361, endPoint x: 200, endPoint y: 88, distance: 1137.8
click at [200, 88] on section "Coupons Storefront promo offers and customer-facing coupon codes Create a Coupo…" at bounding box center [771, 359] width 1197 height 718
click at [200, 88] on h1 "Coupons" at bounding box center [368, 85] width 339 height 23
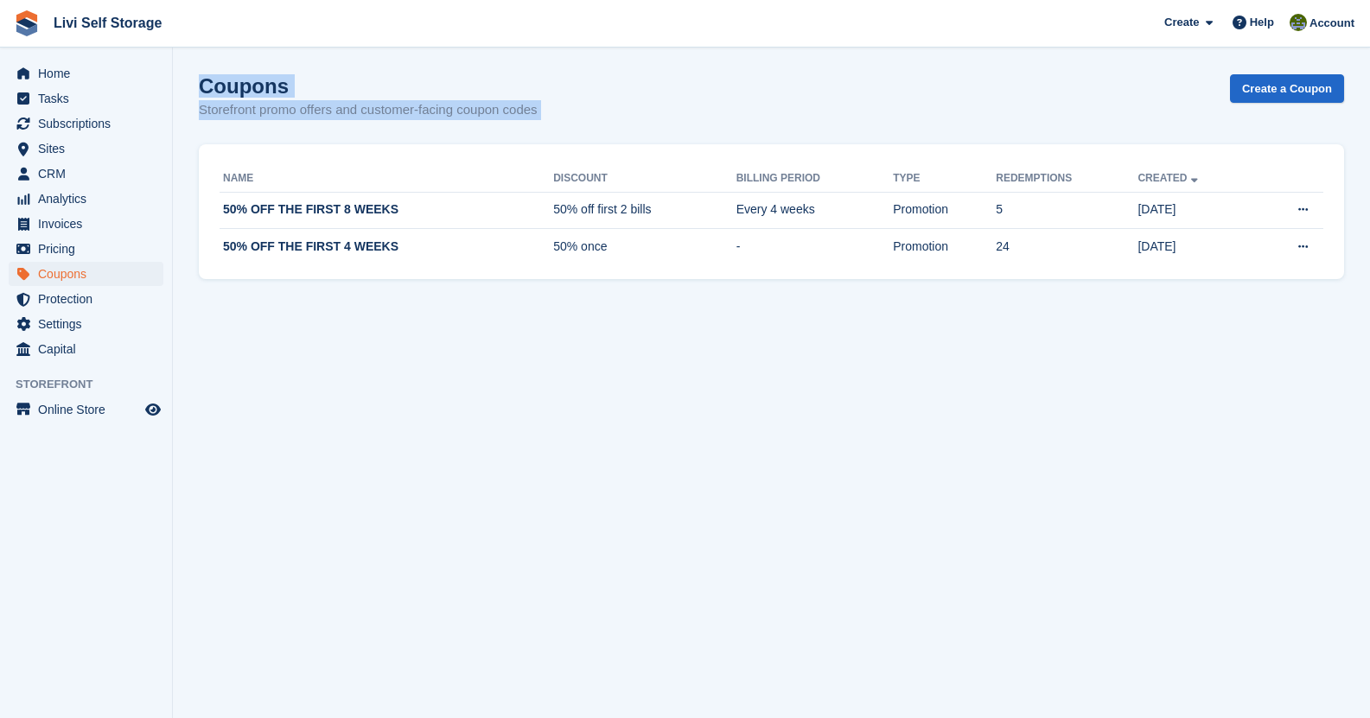
drag, startPoint x: 200, startPoint y: 88, endPoint x: 891, endPoint y: 449, distance: 780.1
click at [891, 449] on section "Coupons Storefront promo offers and customer-facing coupon codes Create a Coupo…" at bounding box center [771, 359] width 1197 height 718
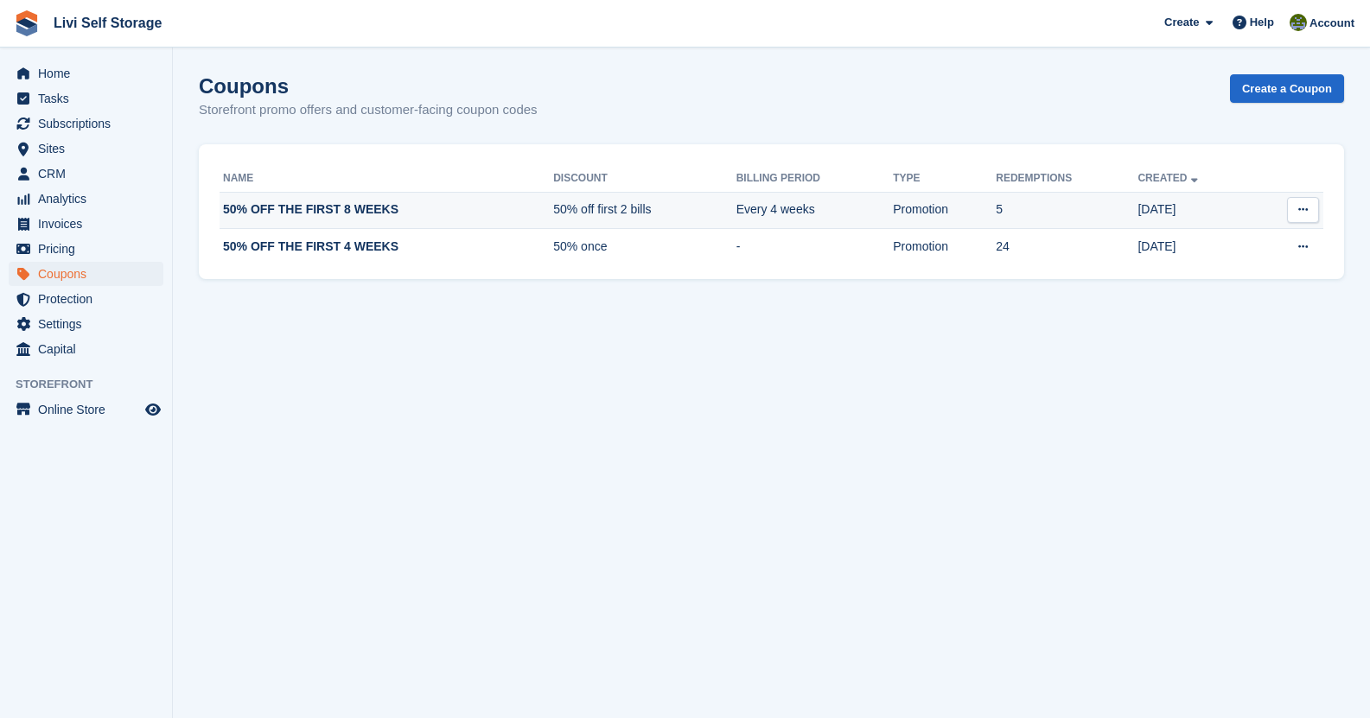
click at [1302, 204] on button at bounding box center [1303, 210] width 32 height 26
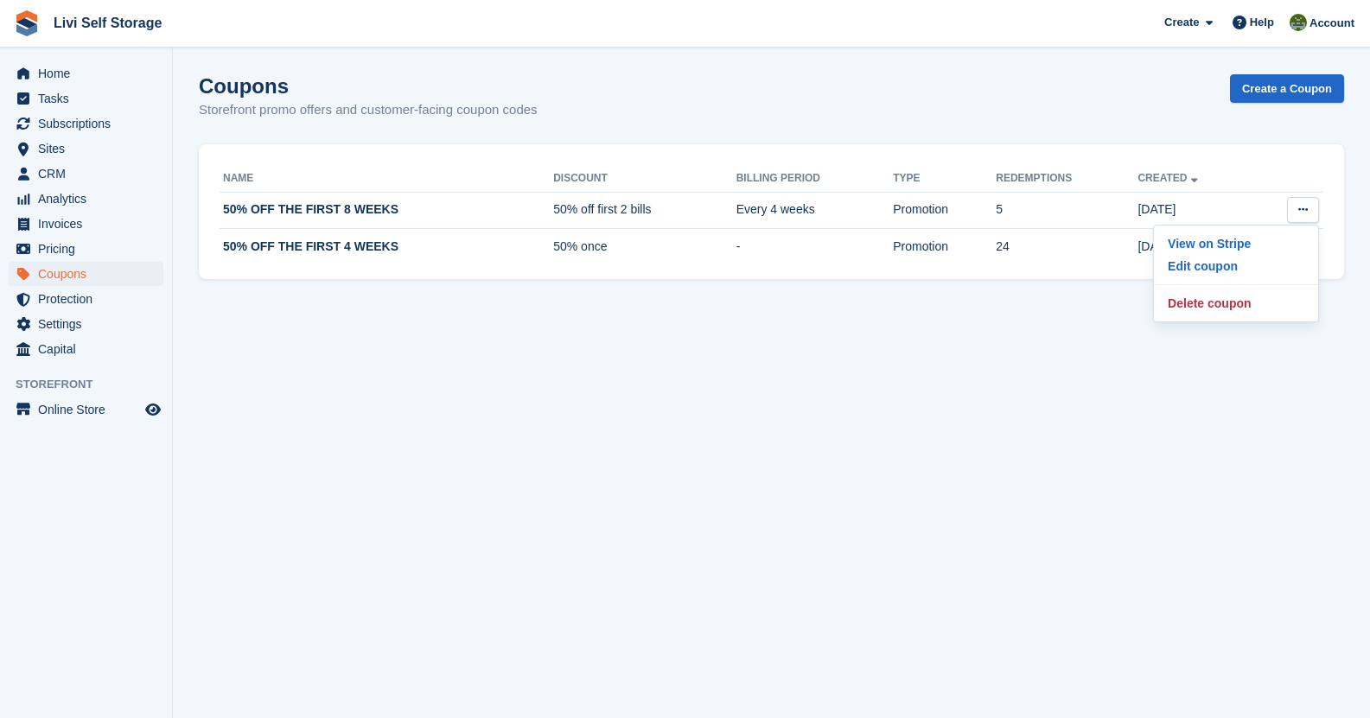
click at [959, 341] on section "Coupons Storefront promo offers and customer-facing coupon codes Create a Coupo…" at bounding box center [771, 359] width 1197 height 718
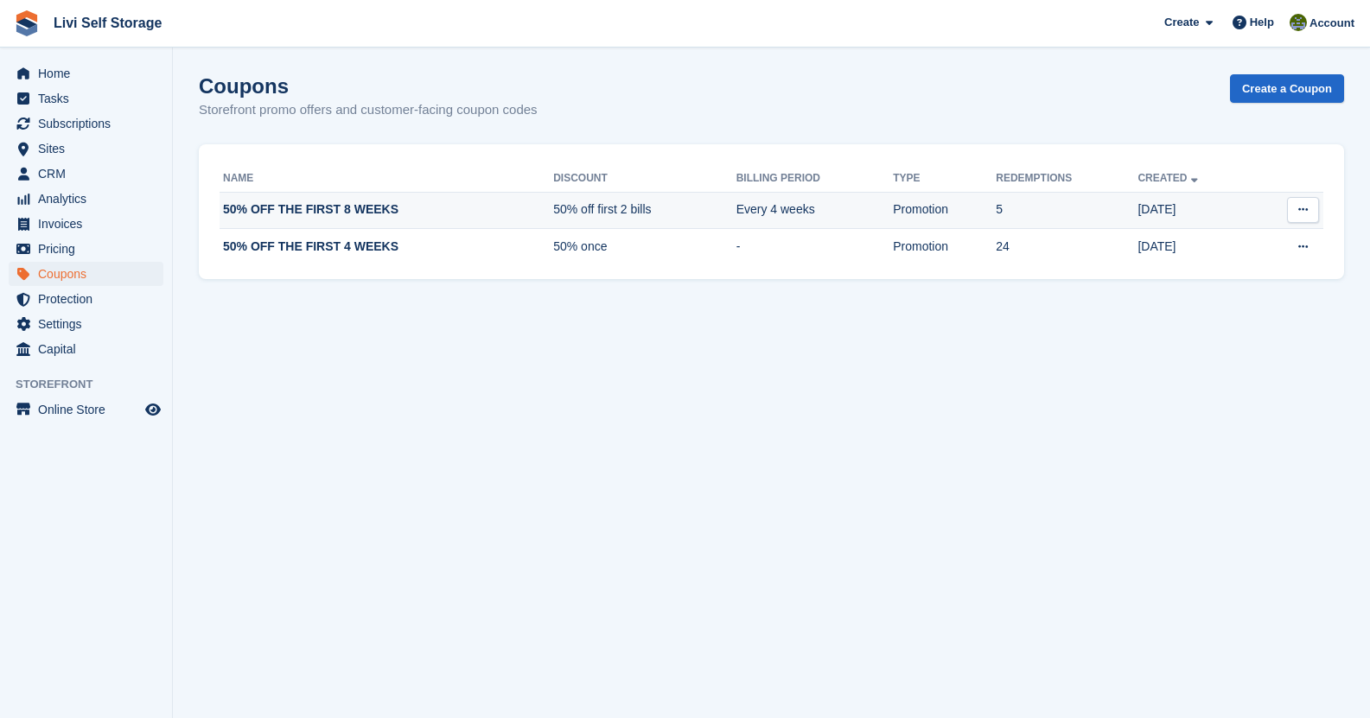
click at [1298, 210] on icon at bounding box center [1303, 209] width 10 height 11
click at [1213, 303] on p "Delete coupon" at bounding box center [1236, 303] width 150 height 22
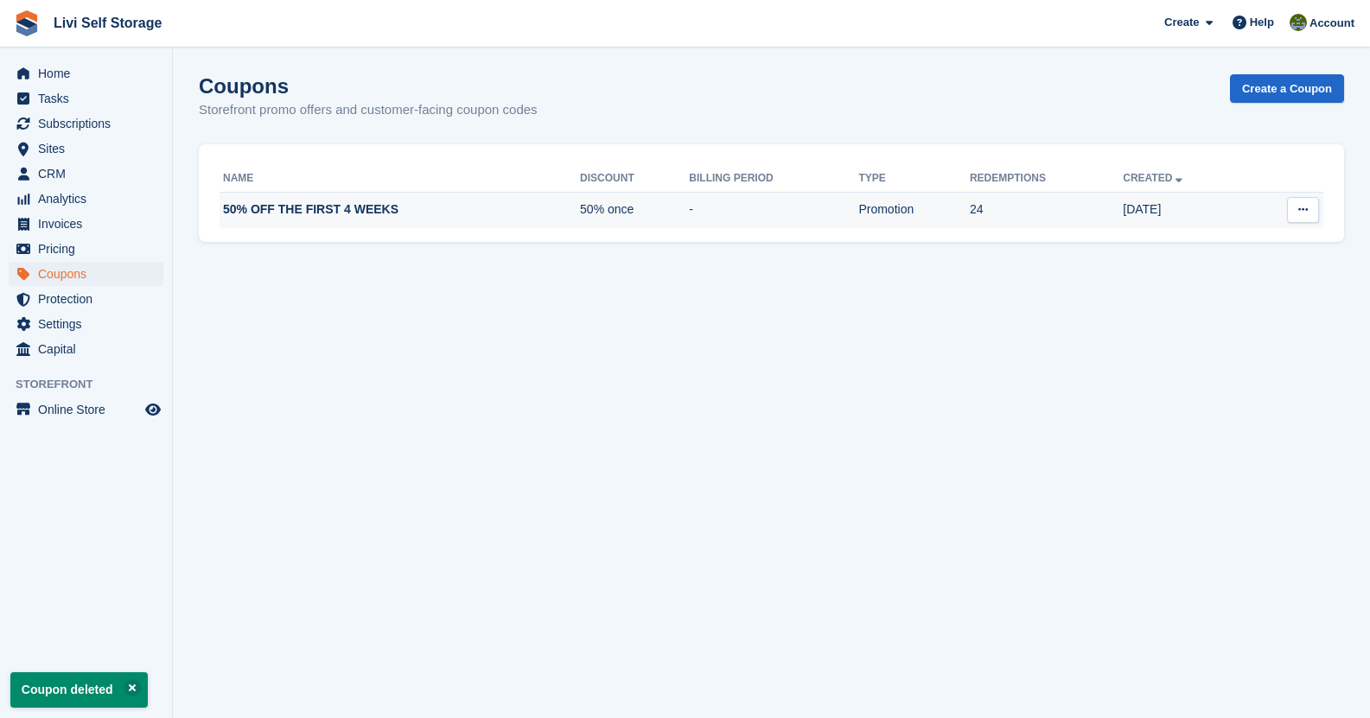
click at [1298, 210] on icon at bounding box center [1303, 209] width 10 height 11
click at [1207, 300] on p "Delete coupon" at bounding box center [1236, 303] width 150 height 22
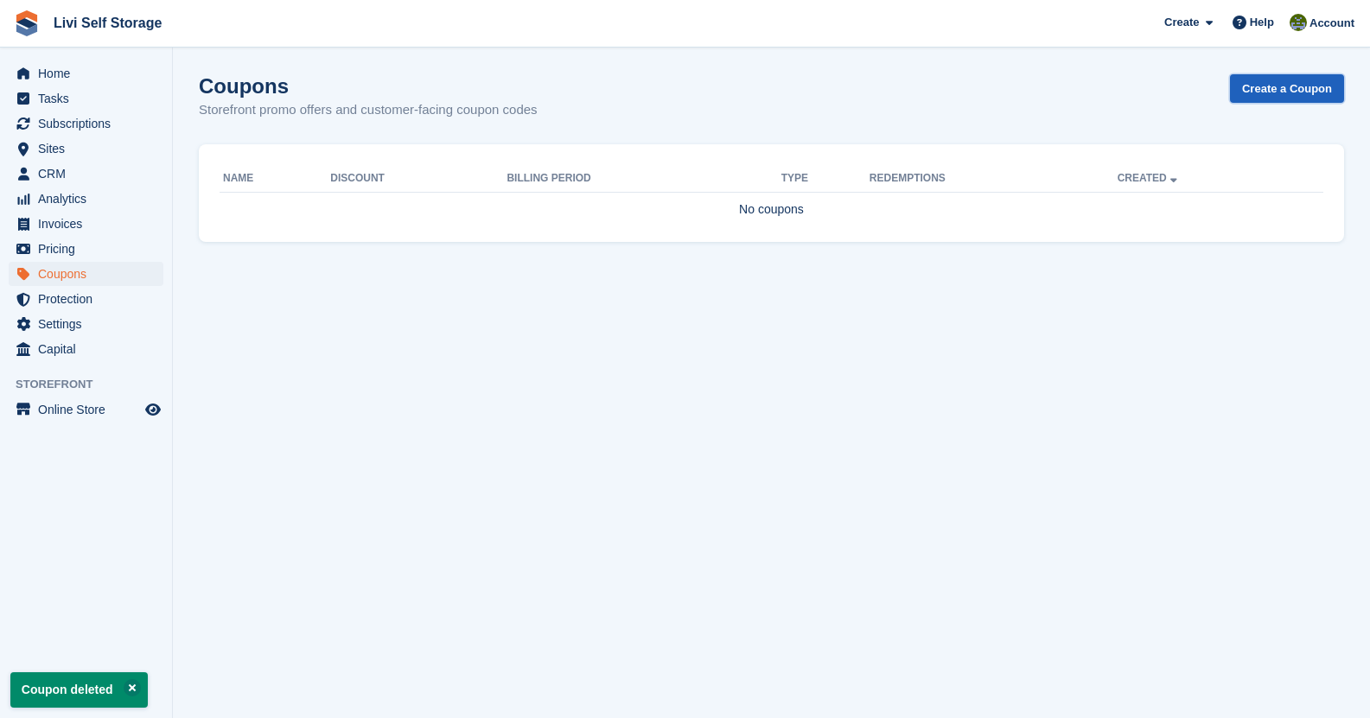
click at [1270, 88] on link "Create a Coupon" at bounding box center [1287, 88] width 114 height 29
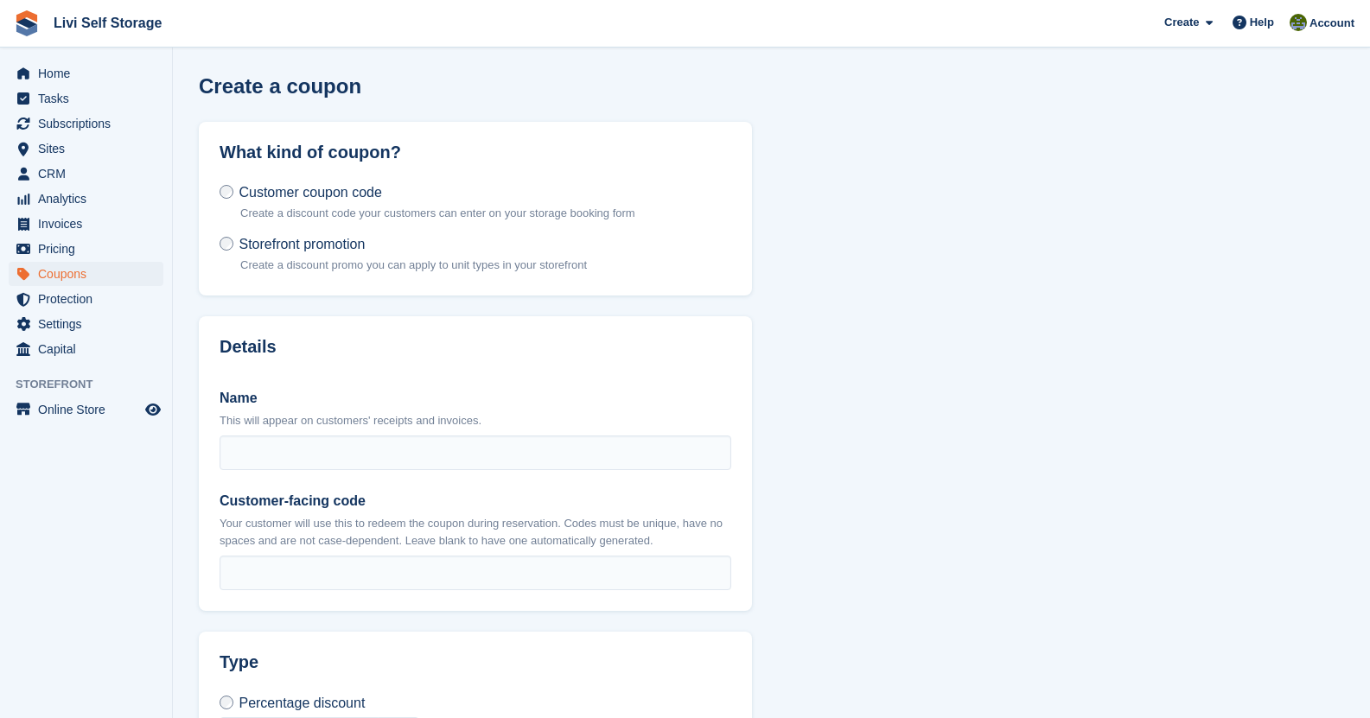
click at [320, 249] on span "Storefront promotion" at bounding box center [302, 244] width 126 height 15
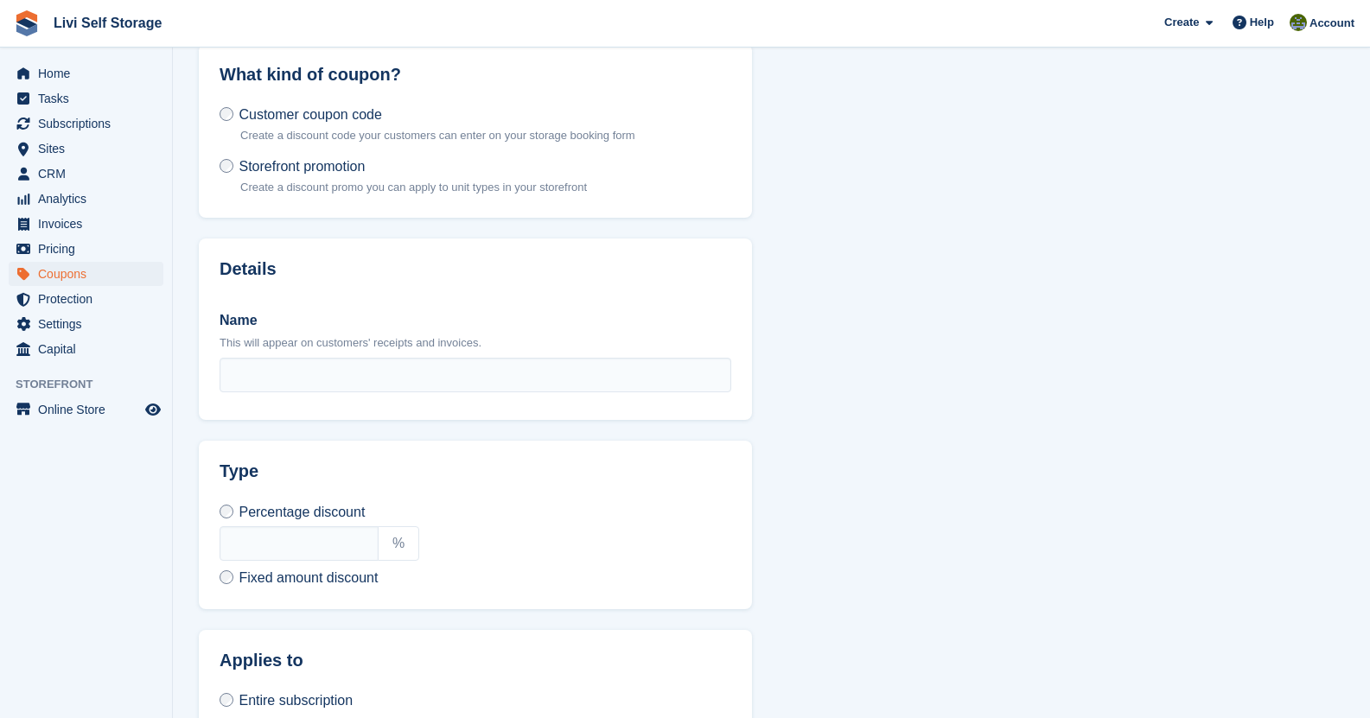
scroll to position [173, 0]
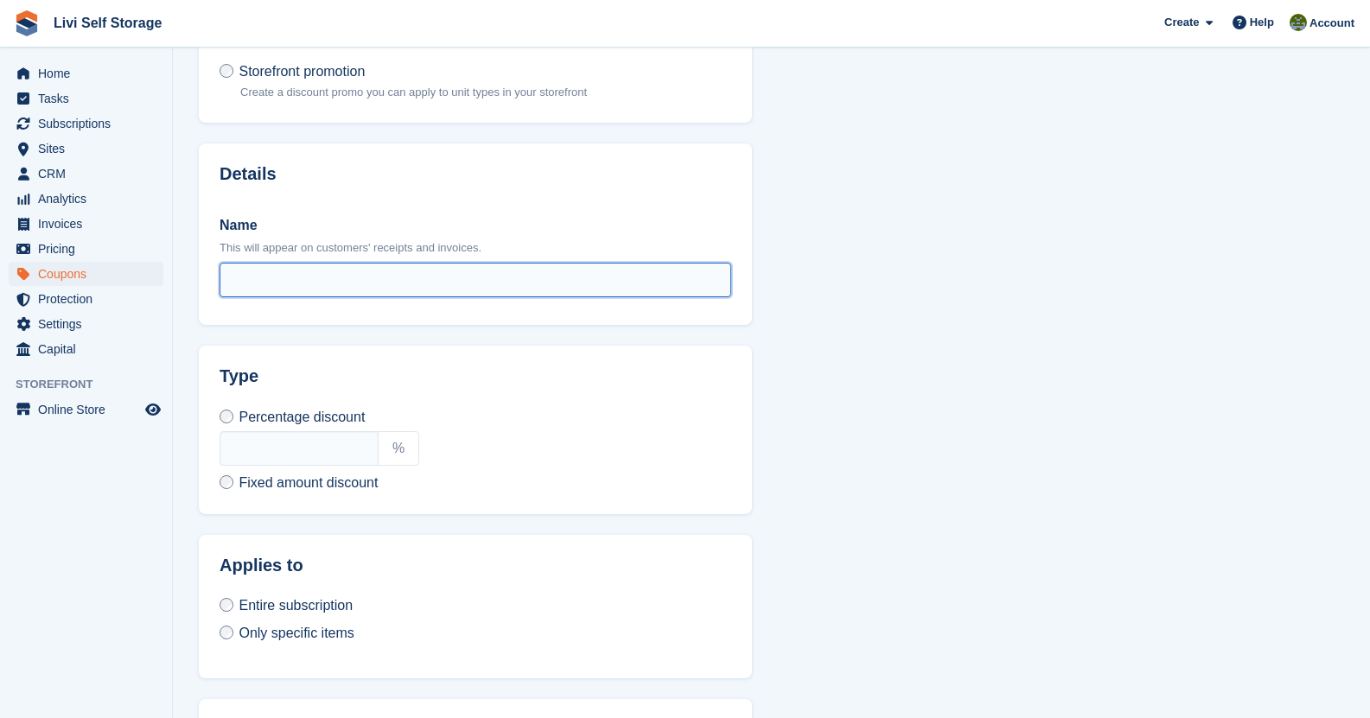
click at [298, 270] on input "Name" at bounding box center [476, 280] width 512 height 35
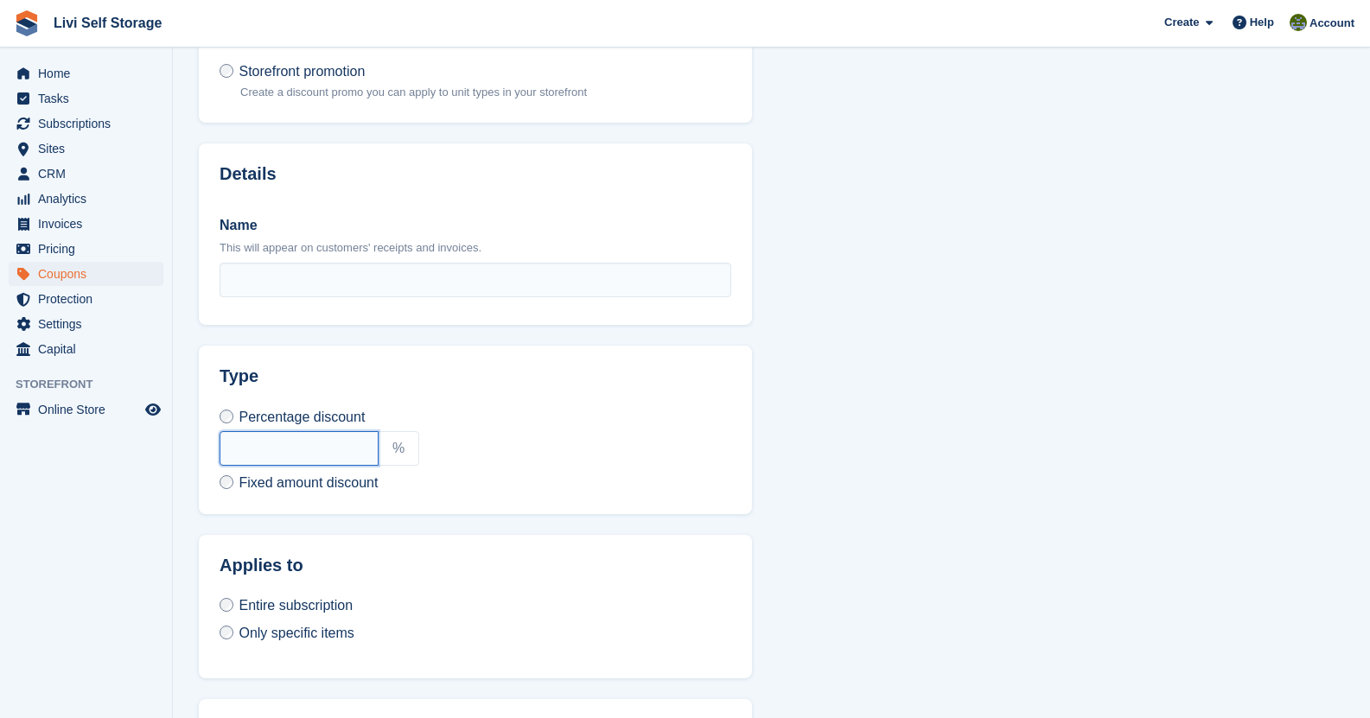
click at [305, 461] on input "text" at bounding box center [299, 448] width 159 height 35
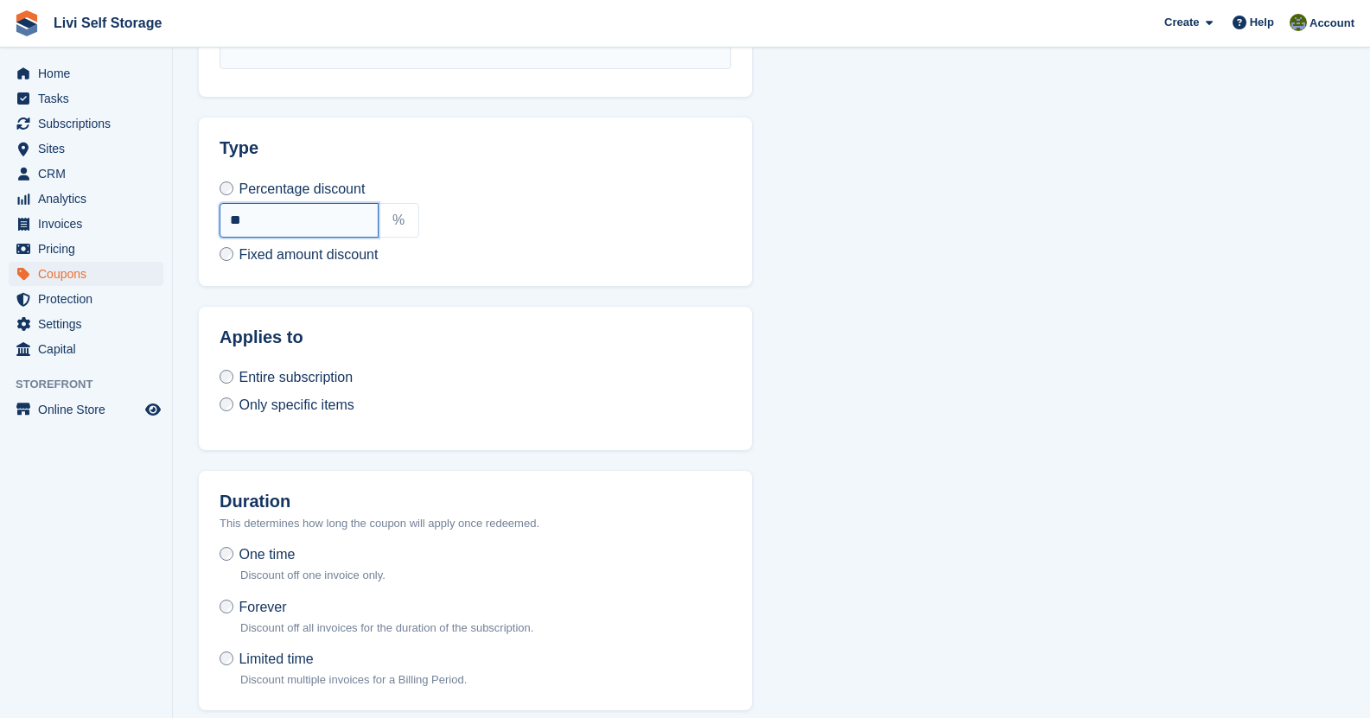
scroll to position [432, 0]
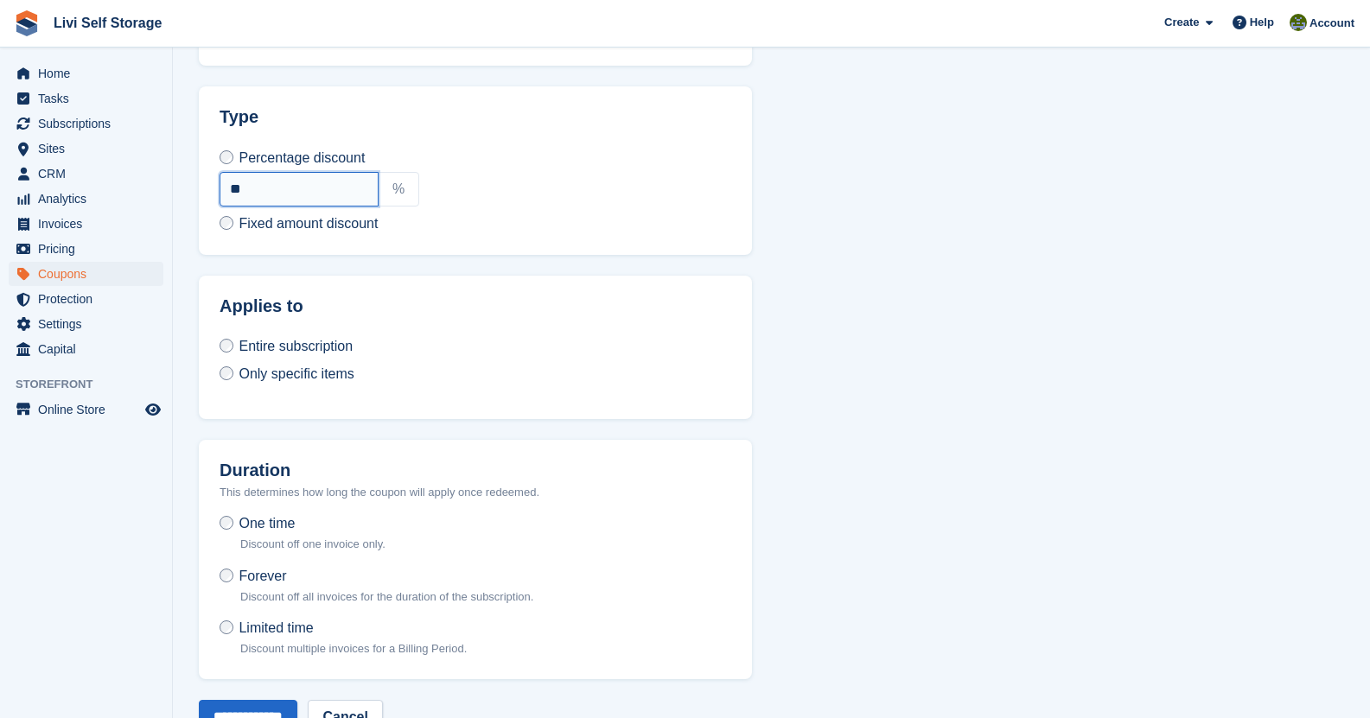
type input "**"
click at [312, 376] on span "Only specific items" at bounding box center [296, 373] width 115 height 15
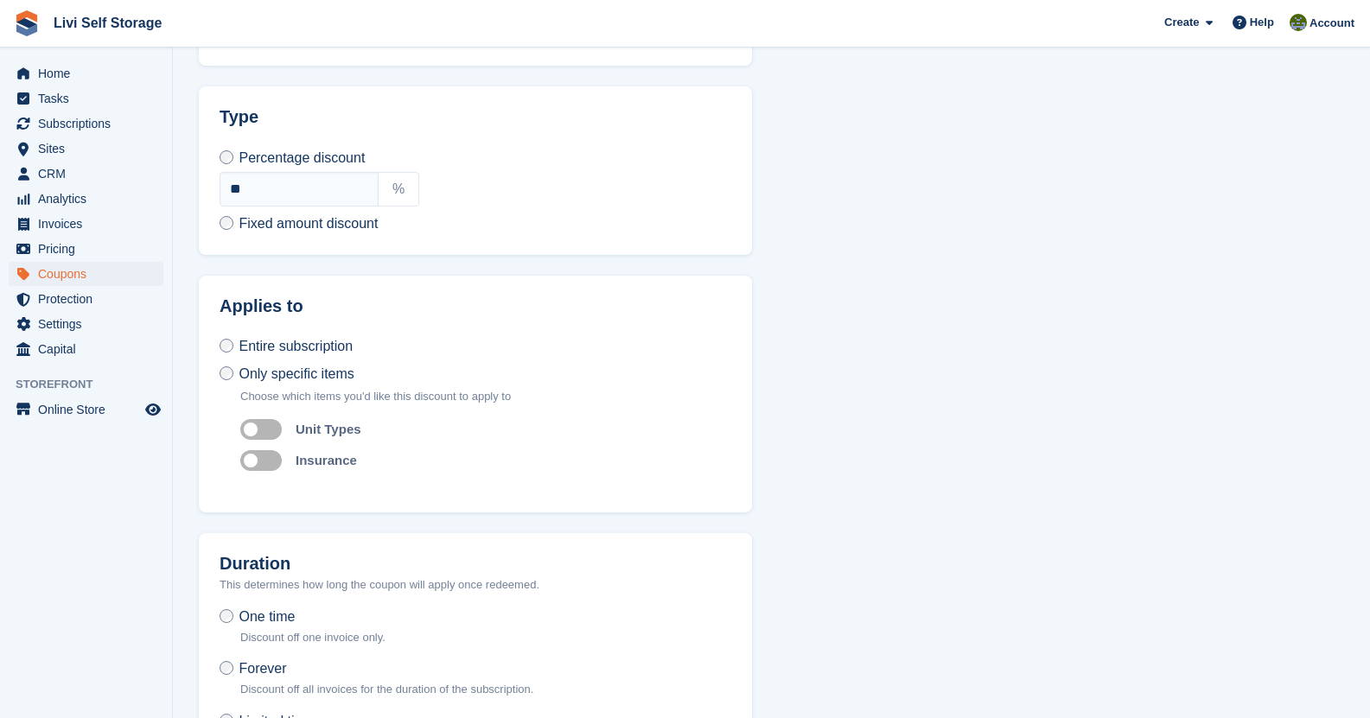
click at [275, 428] on label "Auto apply to unit types" at bounding box center [264, 429] width 48 height 3
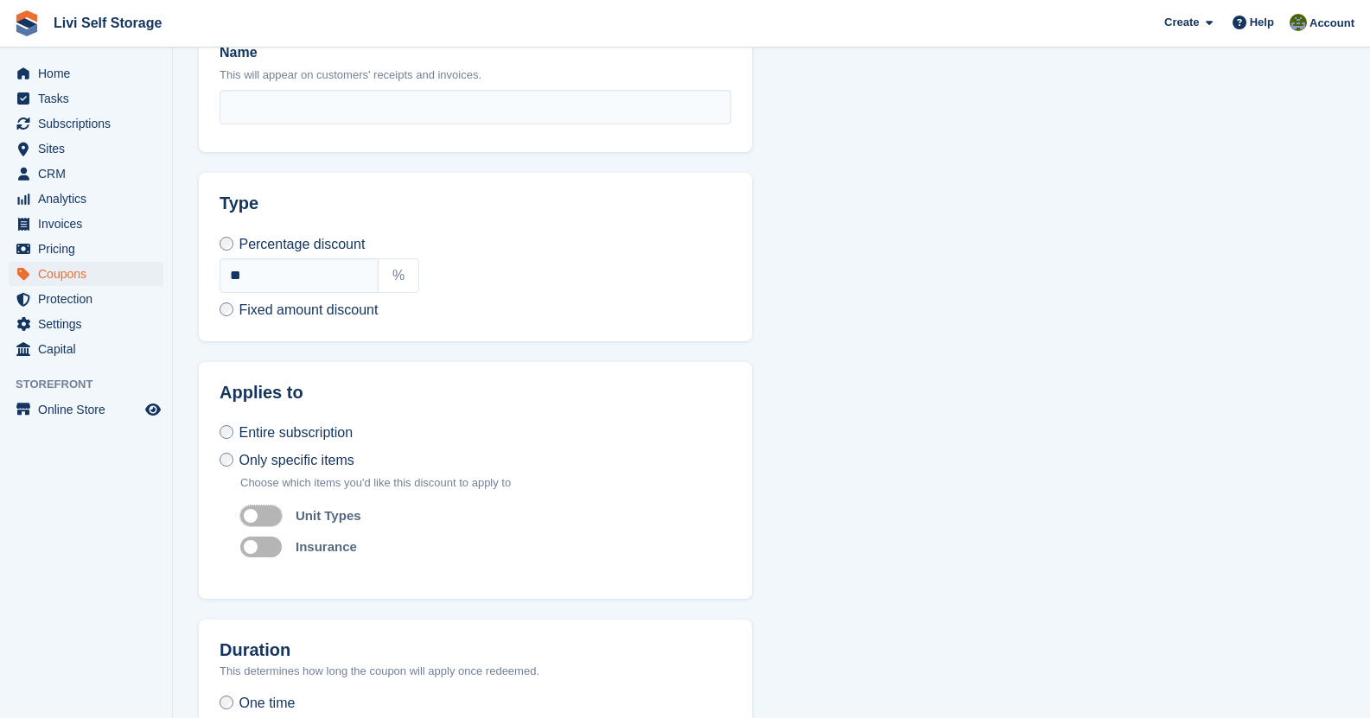
scroll to position [576, 0]
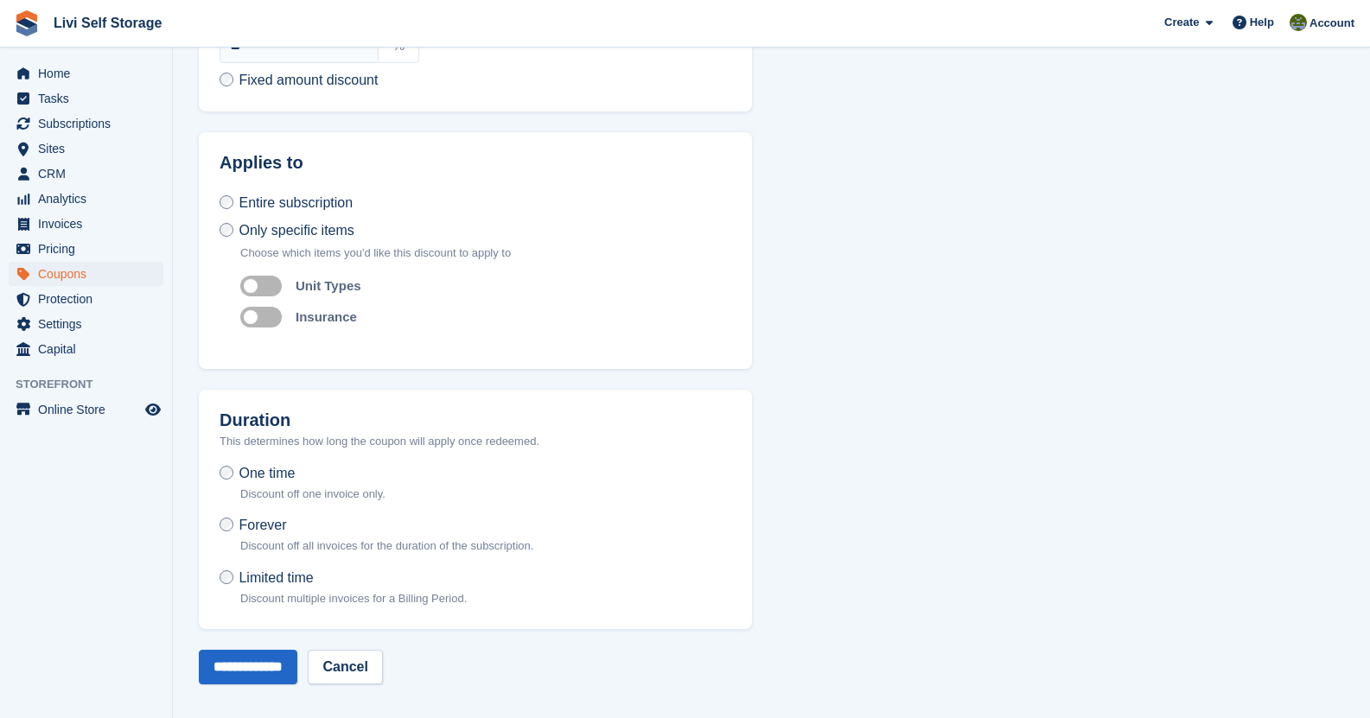
click at [259, 575] on span "Limited time" at bounding box center [276, 577] width 74 height 15
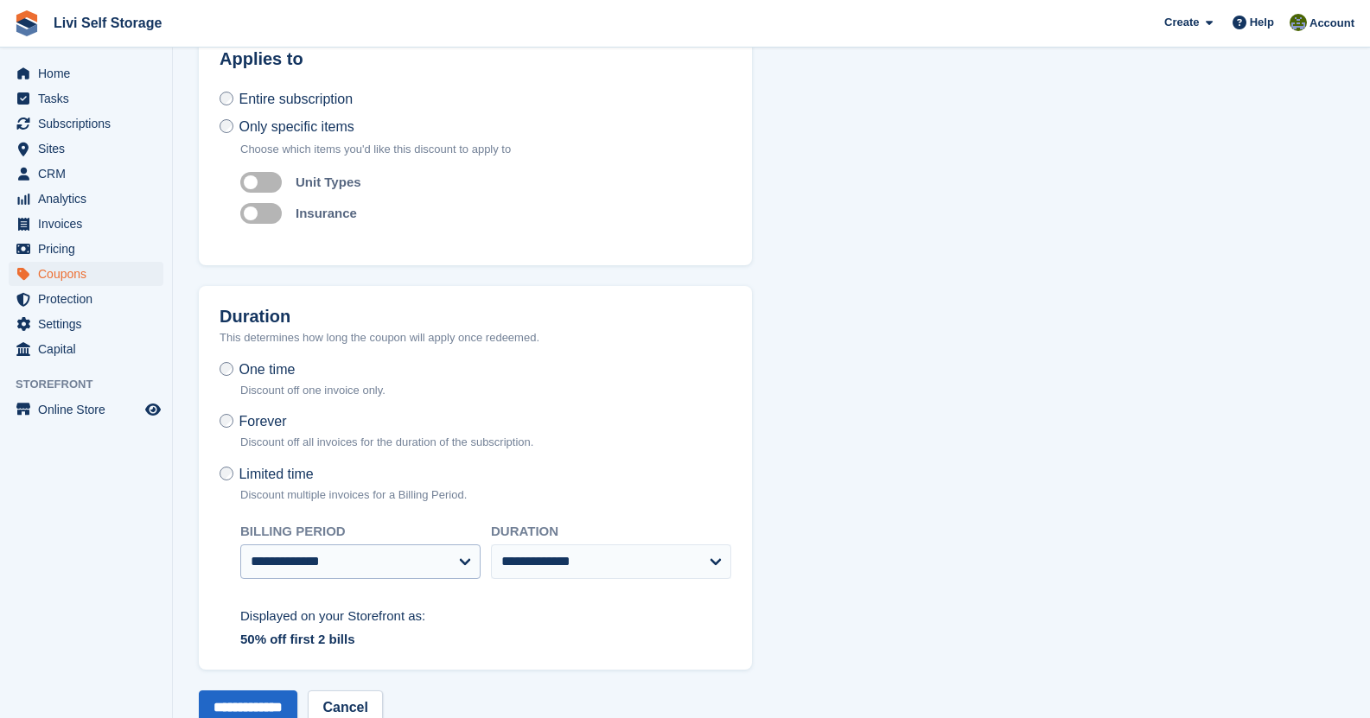
scroll to position [721, 0]
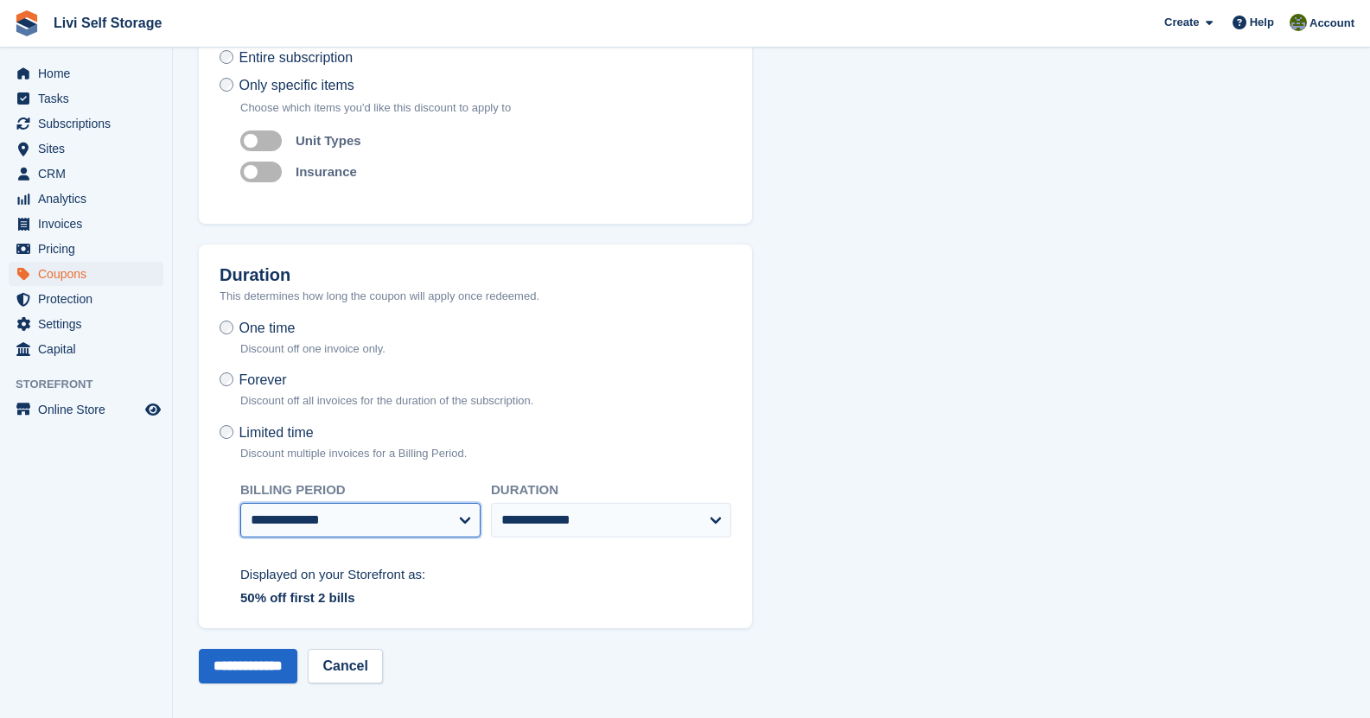
click at [411, 513] on select "**********" at bounding box center [360, 520] width 240 height 35
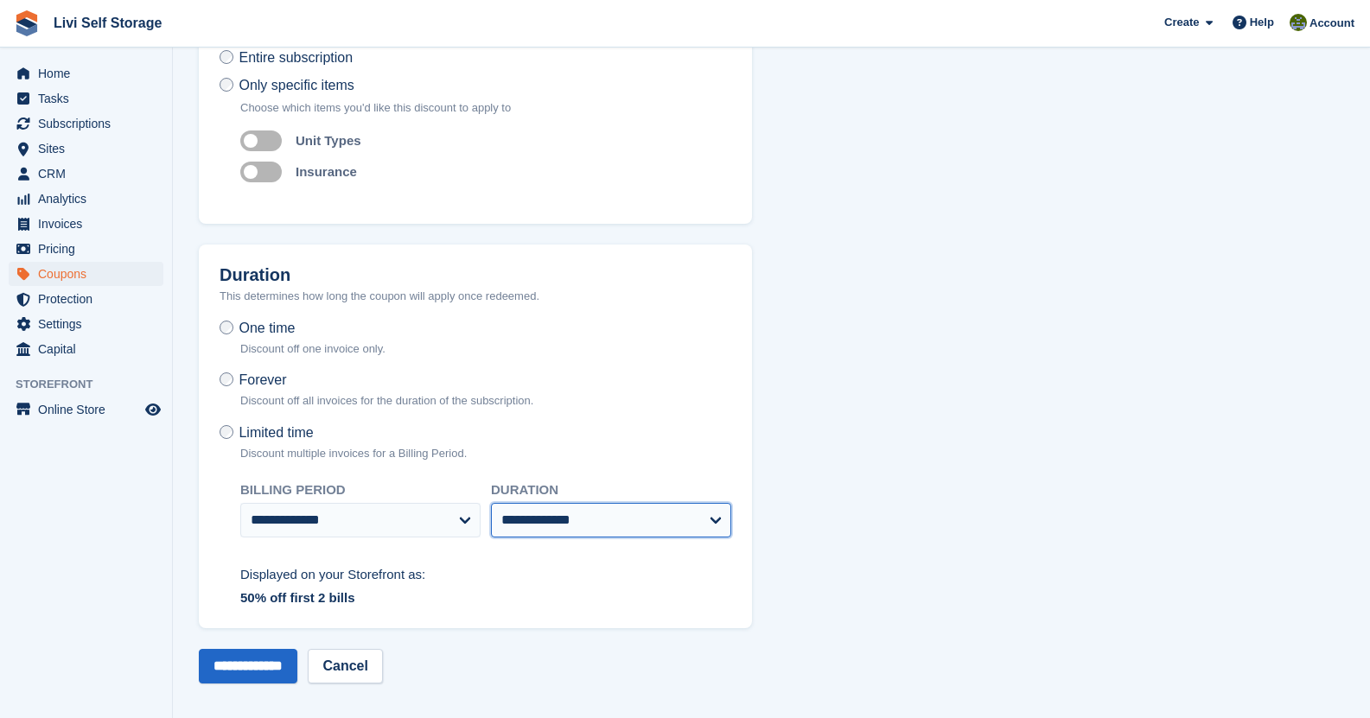
click at [618, 507] on select "**********" at bounding box center [611, 520] width 240 height 35
click at [491, 503] on select "**********" at bounding box center [611, 520] width 240 height 35
click at [284, 325] on span "One time" at bounding box center [267, 328] width 56 height 15
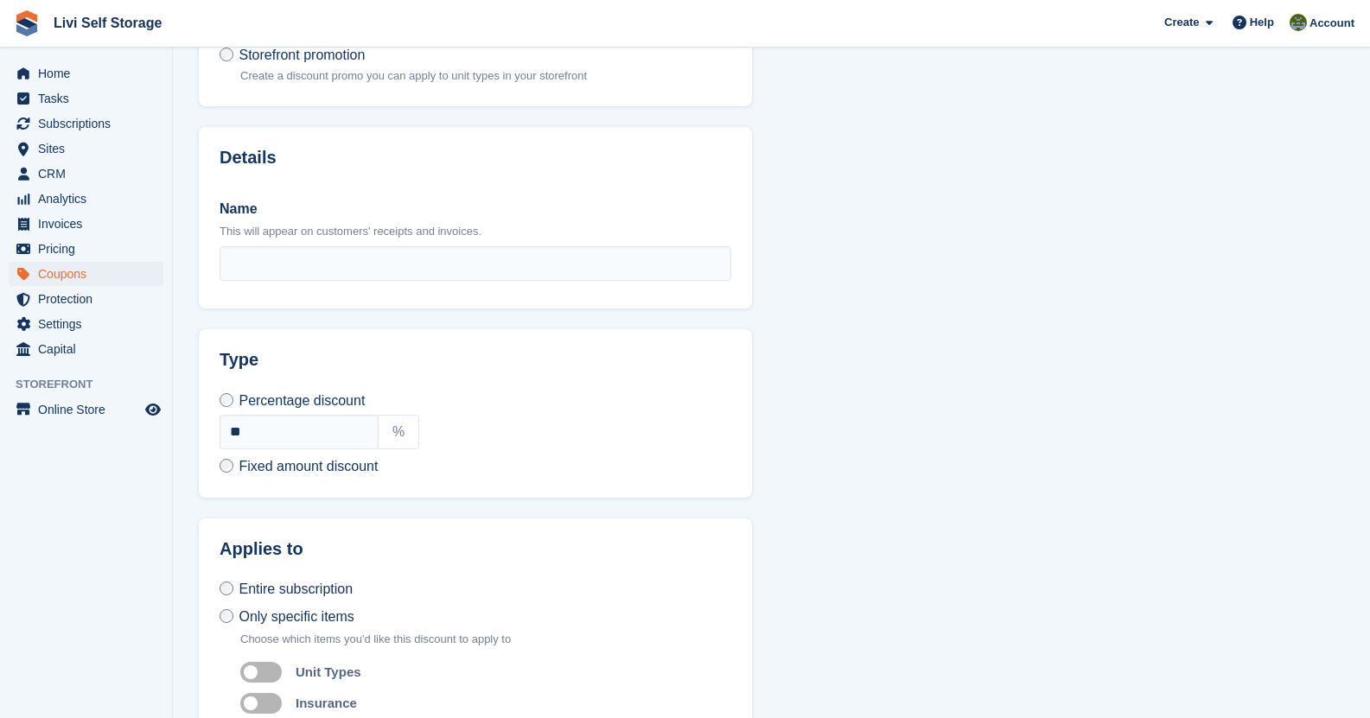
scroll to position [143, 0]
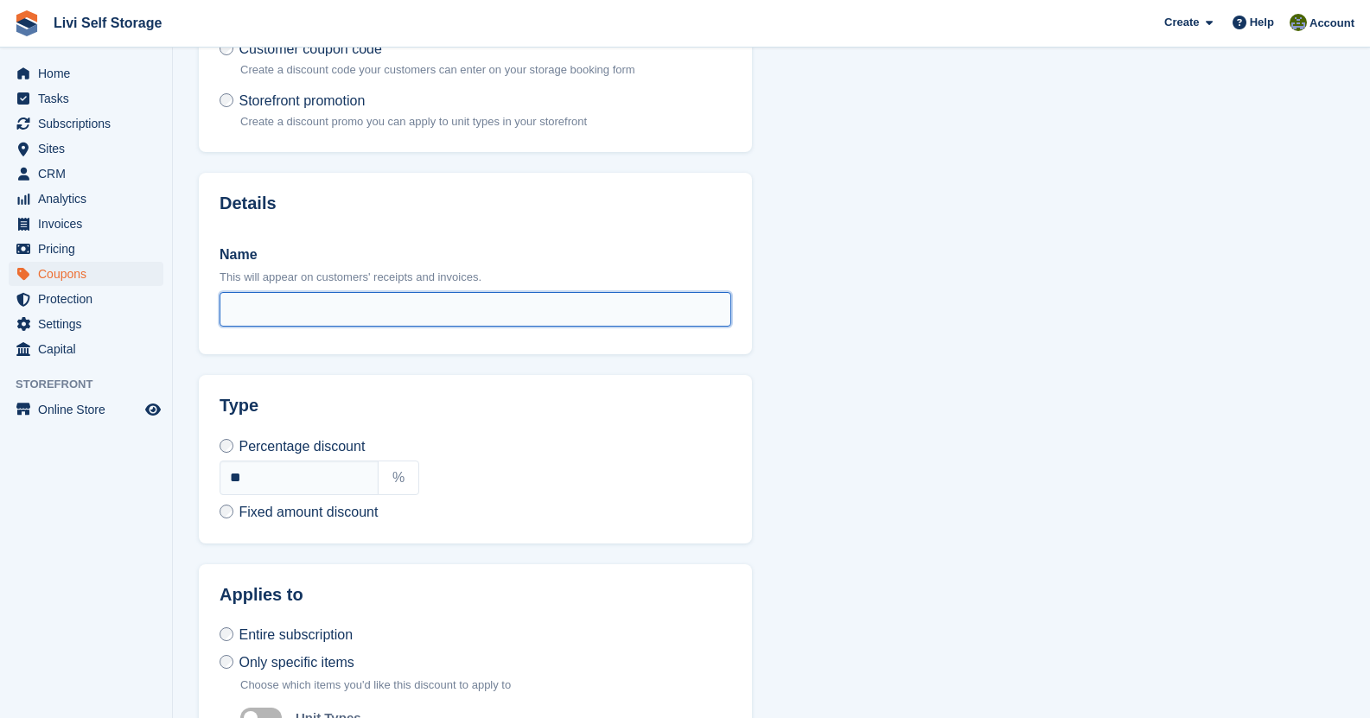
click at [292, 308] on input "Name" at bounding box center [476, 309] width 512 height 35
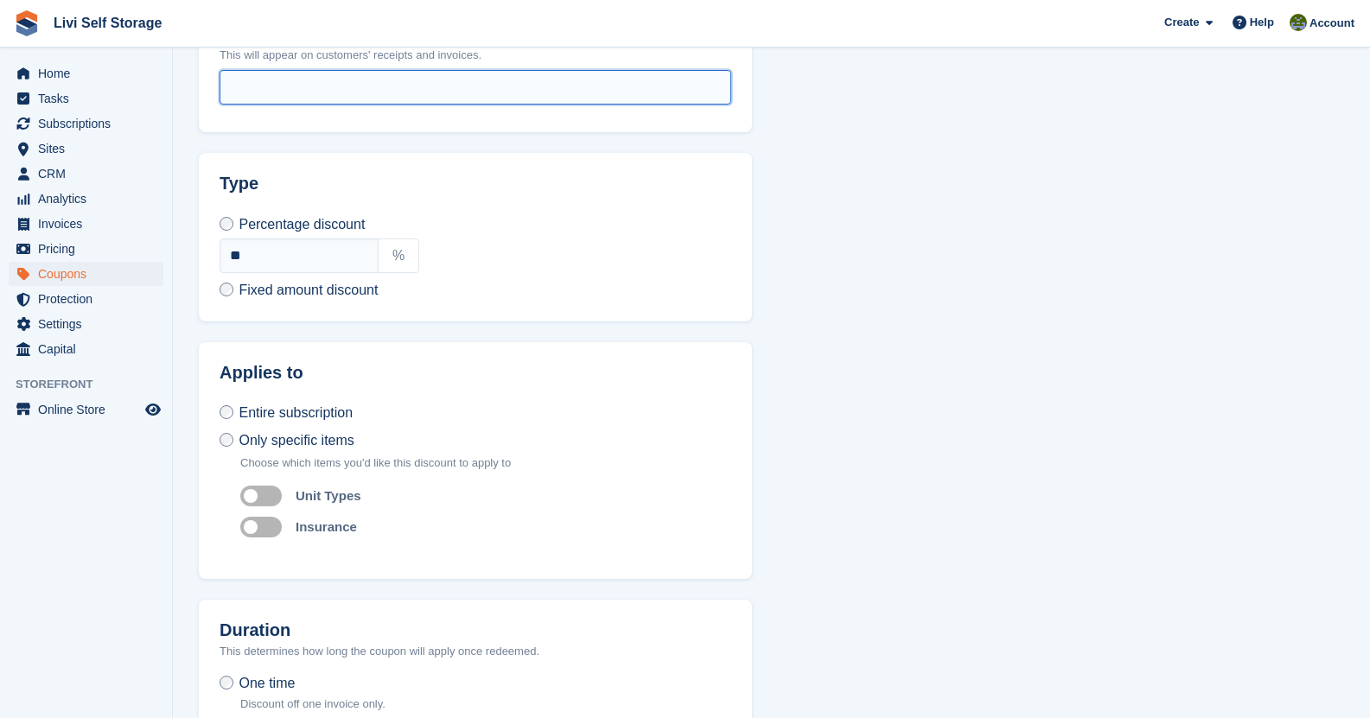
scroll to position [0, 0]
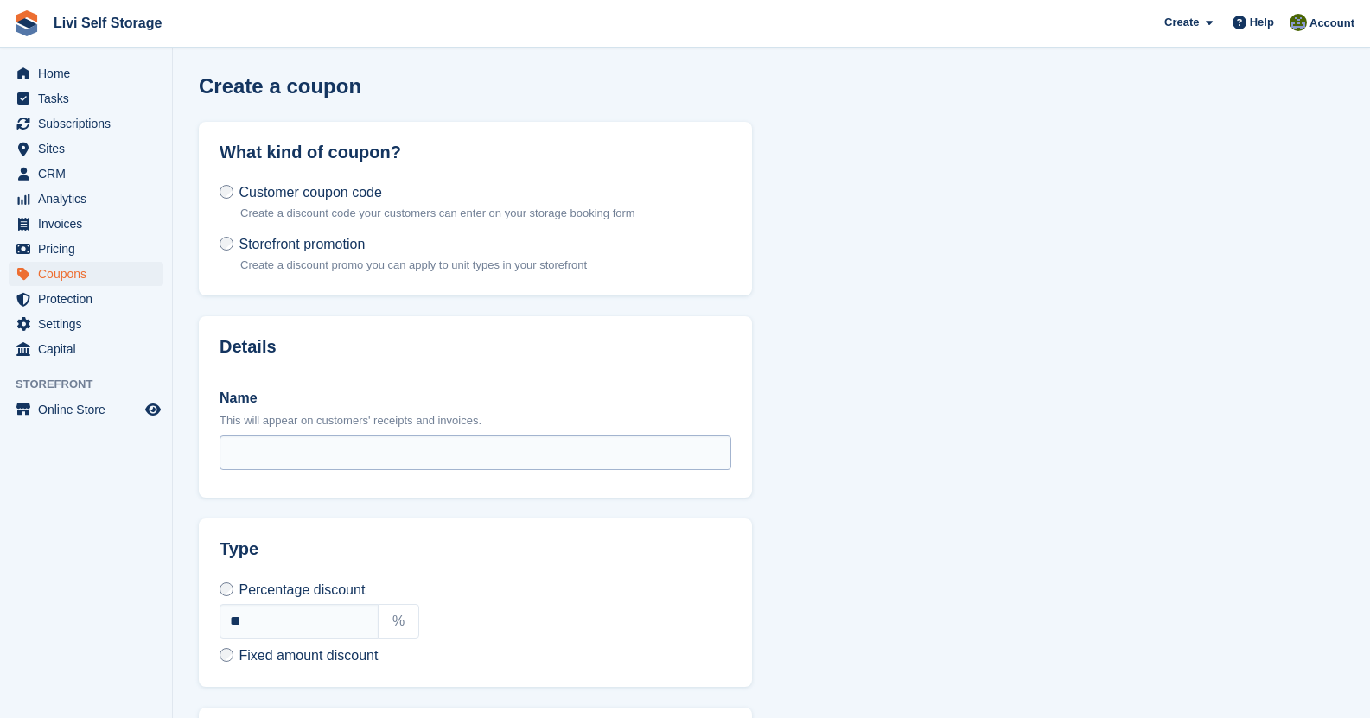
drag, startPoint x: 292, startPoint y: 468, endPoint x: 292, endPoint y: 456, distance: 12.1
click at [292, 467] on div "Name This will appear on customers' receipts and invoices. Customer-facing code…" at bounding box center [475, 428] width 553 height 142
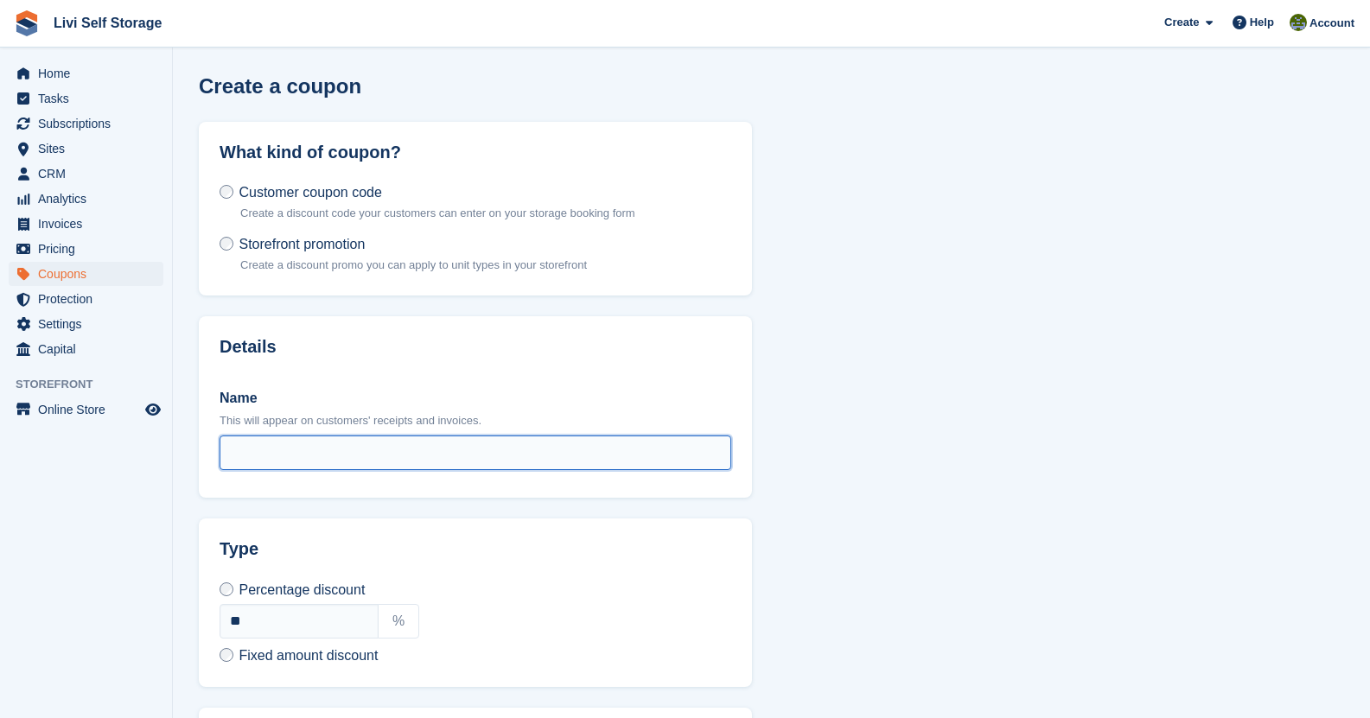
click at [292, 455] on input "Name" at bounding box center [476, 453] width 512 height 35
click at [280, 457] on input "Name" at bounding box center [476, 453] width 512 height 35
click at [280, 455] on input "Name" at bounding box center [476, 453] width 512 height 35
click at [283, 445] on input "Name" at bounding box center [476, 453] width 512 height 35
click at [278, 449] on input "Name" at bounding box center [476, 453] width 512 height 35
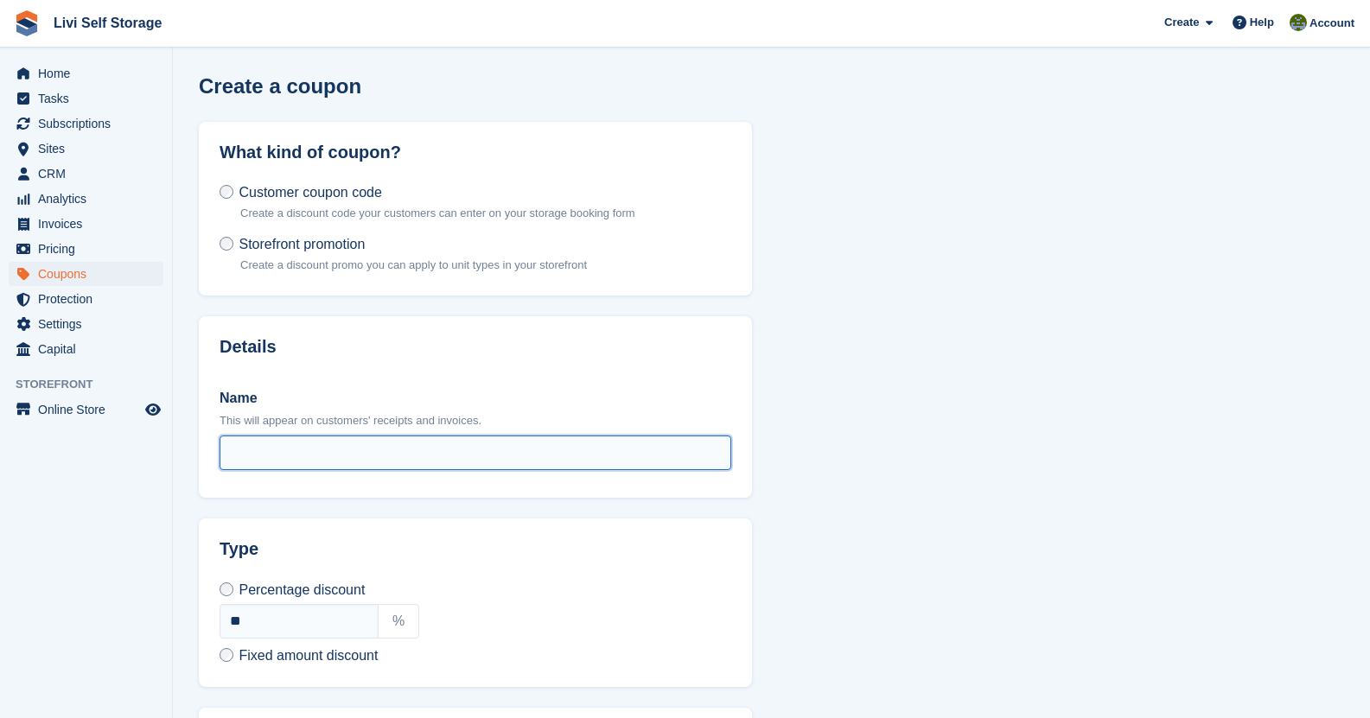
type input "*"
click at [274, 453] on input "**********" at bounding box center [476, 453] width 512 height 35
click at [362, 445] on input "**********" at bounding box center [476, 453] width 512 height 35
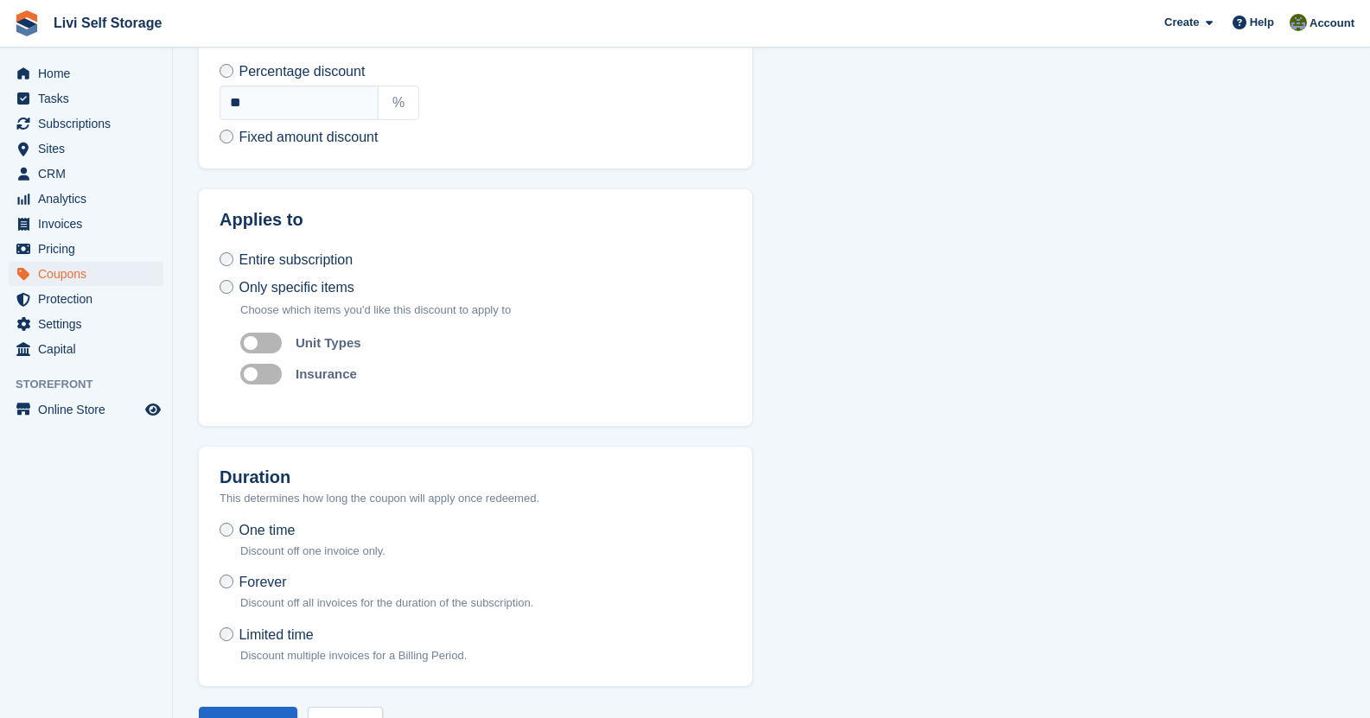
scroll to position [576, 0]
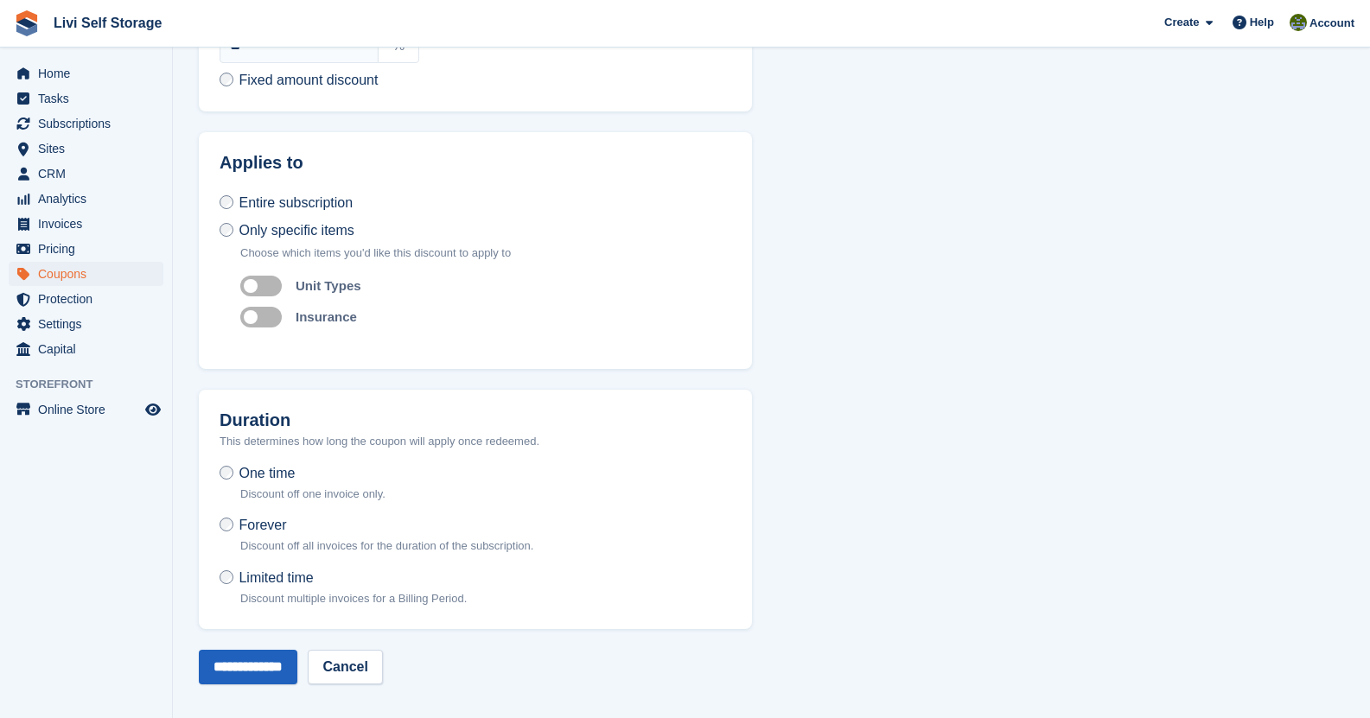
type input "**********"
click at [242, 653] on input "**********" at bounding box center [248, 667] width 99 height 35
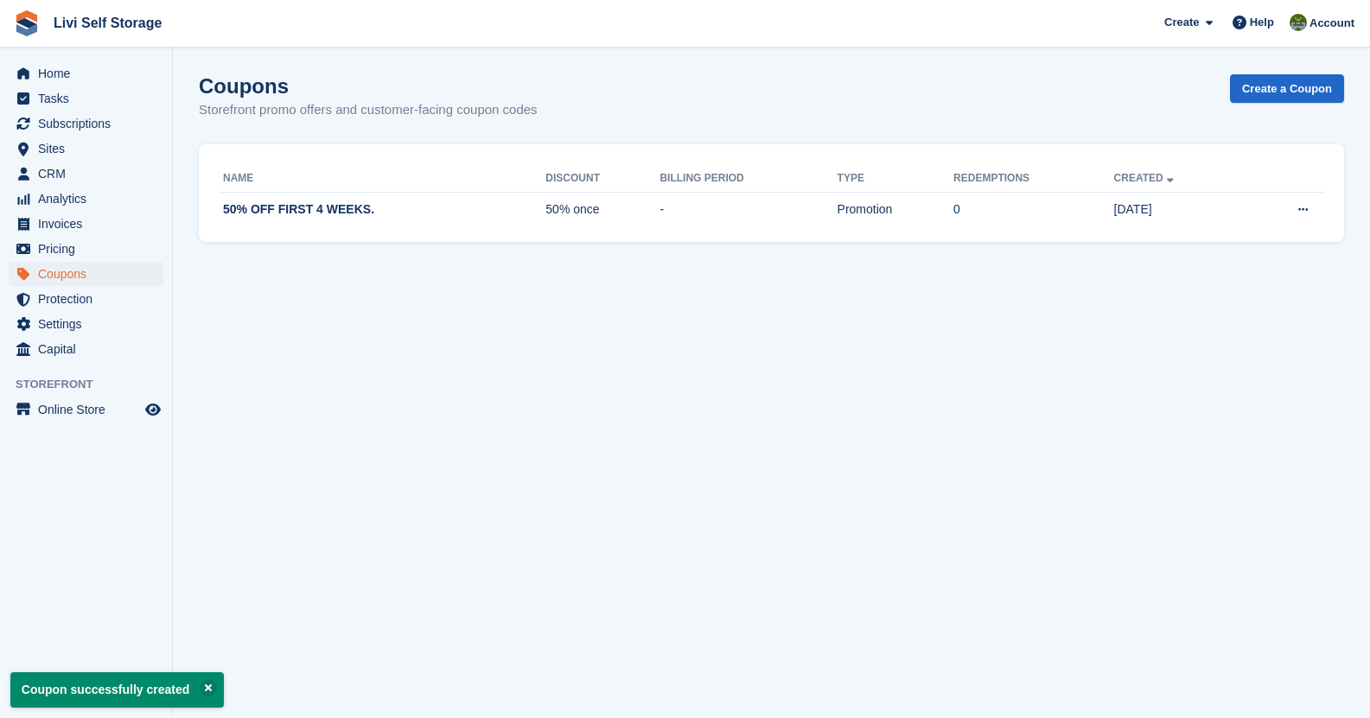
click at [969, 348] on section "Coupon successfully created Coupons Storefront promo offers and customer-facing…" at bounding box center [771, 359] width 1197 height 718
click at [144, 415] on span "Preview store" at bounding box center [153, 409] width 21 height 21
drag, startPoint x: 551, startPoint y: 402, endPoint x: 403, endPoint y: 258, distance: 206.0
click at [551, 401] on section "Coupon successfully created Coupons Storefront promo offers and customer-facing…" at bounding box center [771, 359] width 1197 height 718
click at [72, 76] on span "Home" at bounding box center [90, 73] width 104 height 24
